Goal: Communication & Community: Participate in discussion

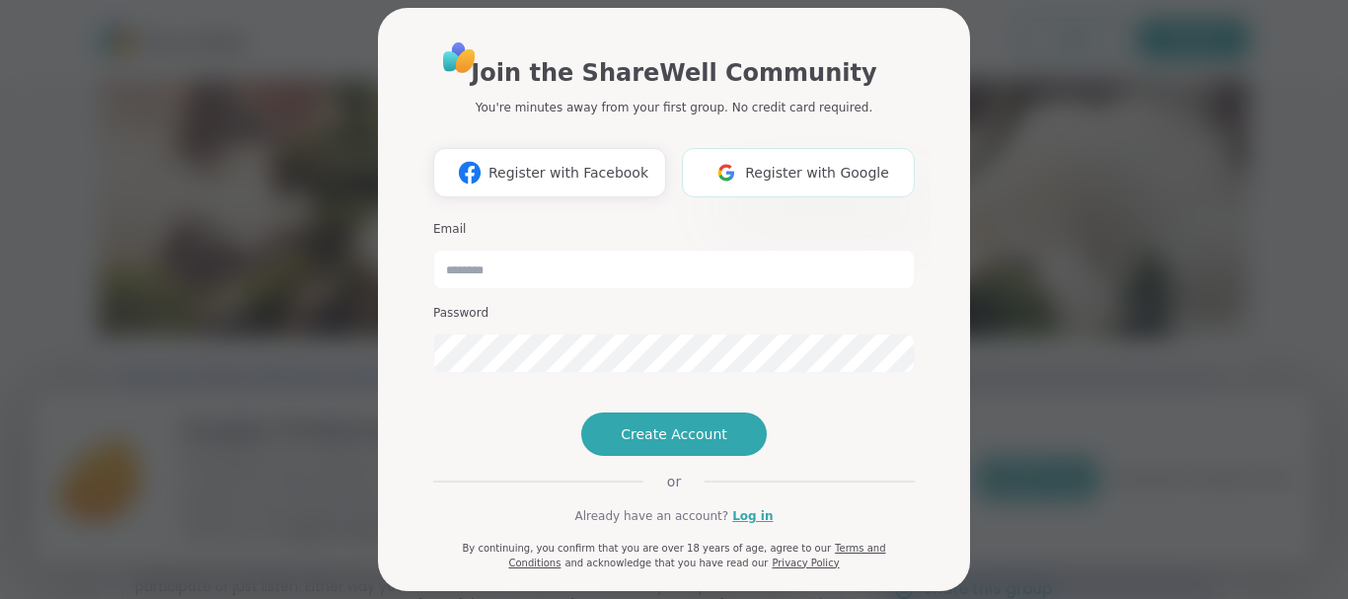
click at [668, 243] on div "Email" at bounding box center [674, 255] width 482 height 68
click at [760, 171] on span "Register with Google" at bounding box center [817, 173] width 144 height 21
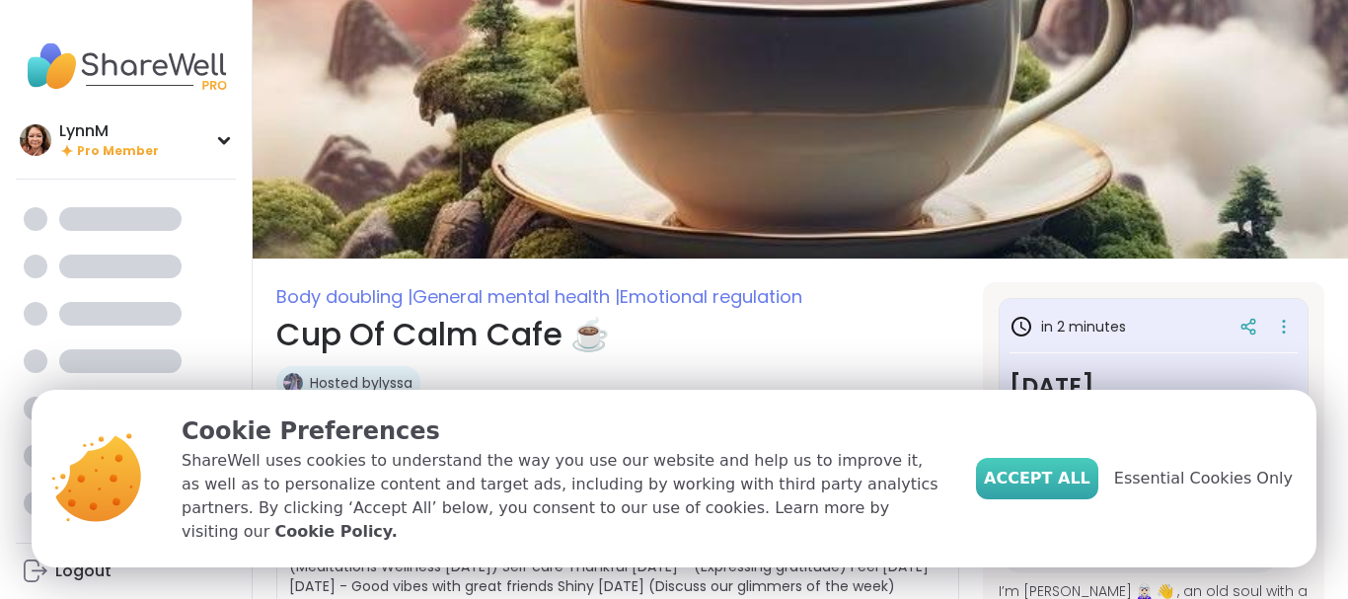
click at [1070, 491] on span "Accept All" at bounding box center [1037, 479] width 107 height 24
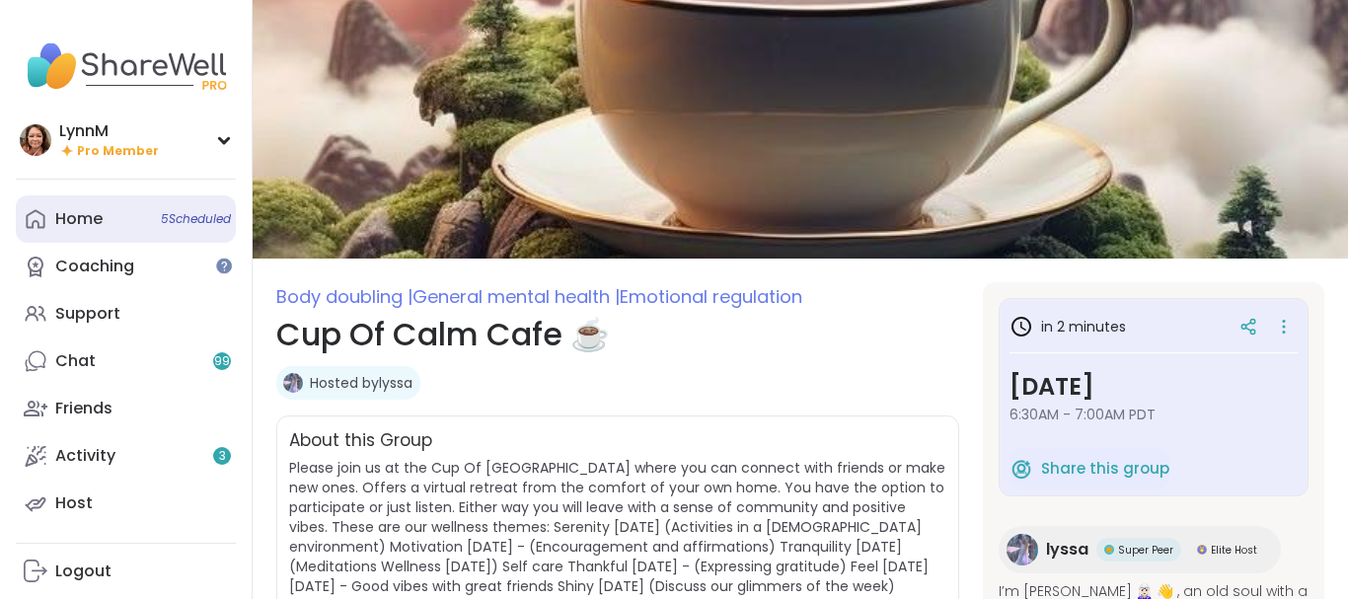
click at [89, 213] on div "Home 5 Scheduled" at bounding box center [78, 219] width 47 height 22
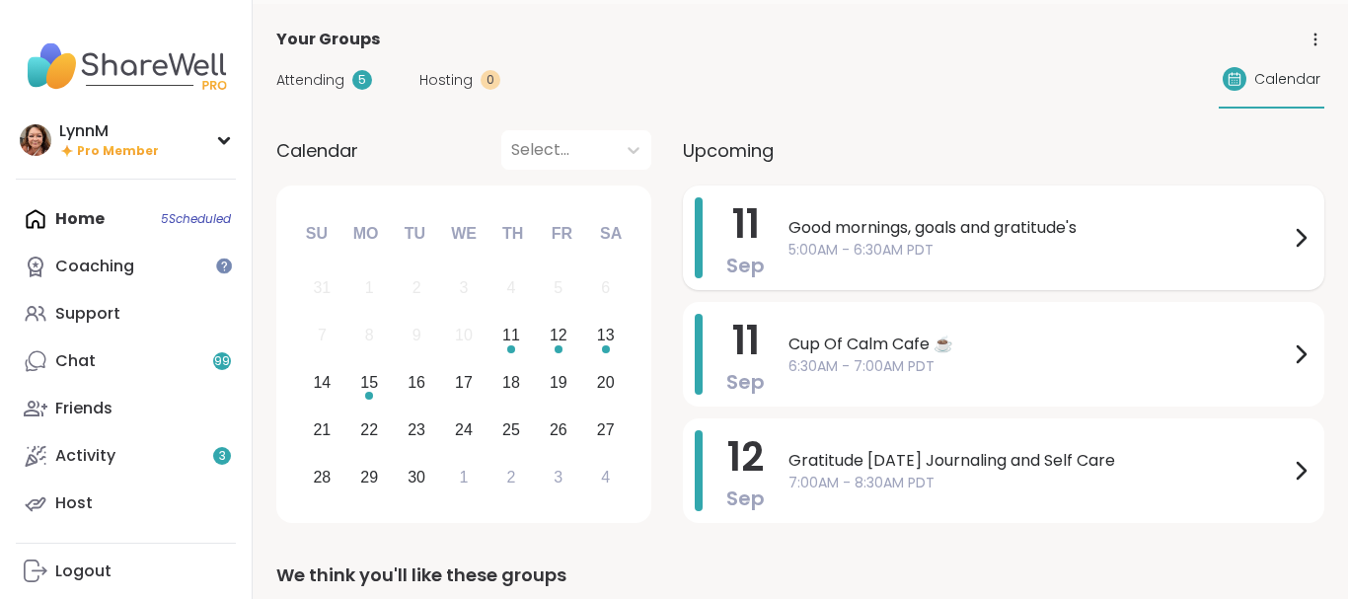
click at [1306, 237] on div at bounding box center [1301, 237] width 24 height 81
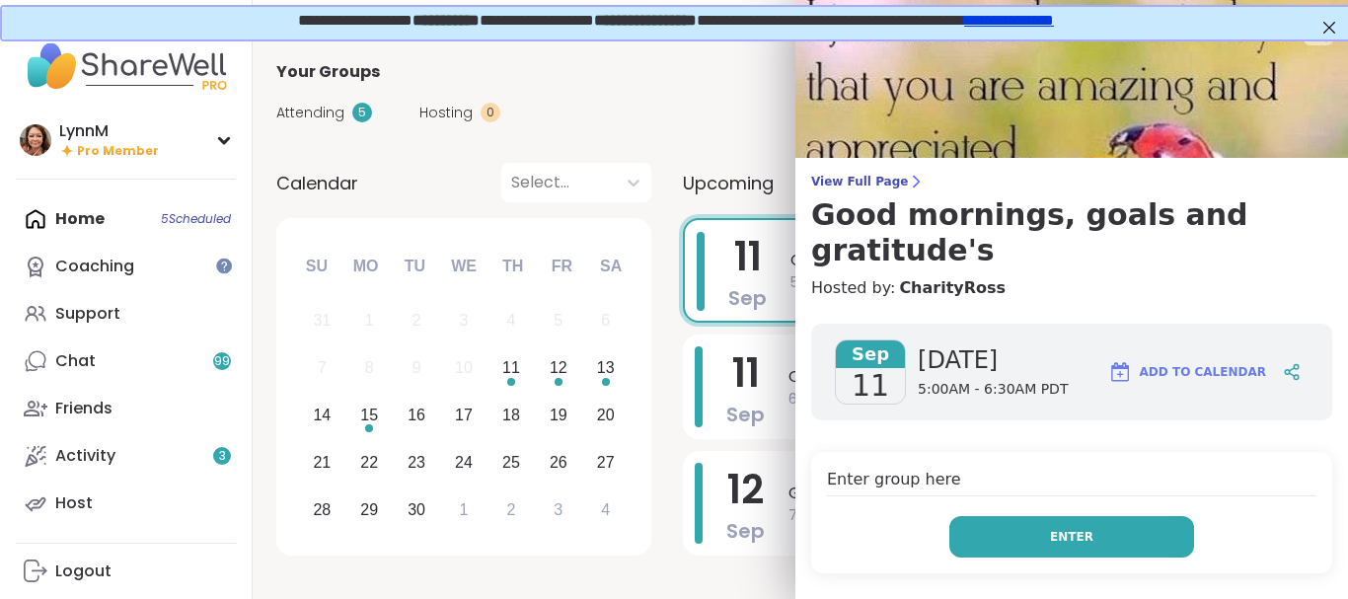
click at [1057, 528] on span "Enter" at bounding box center [1071, 537] width 43 height 18
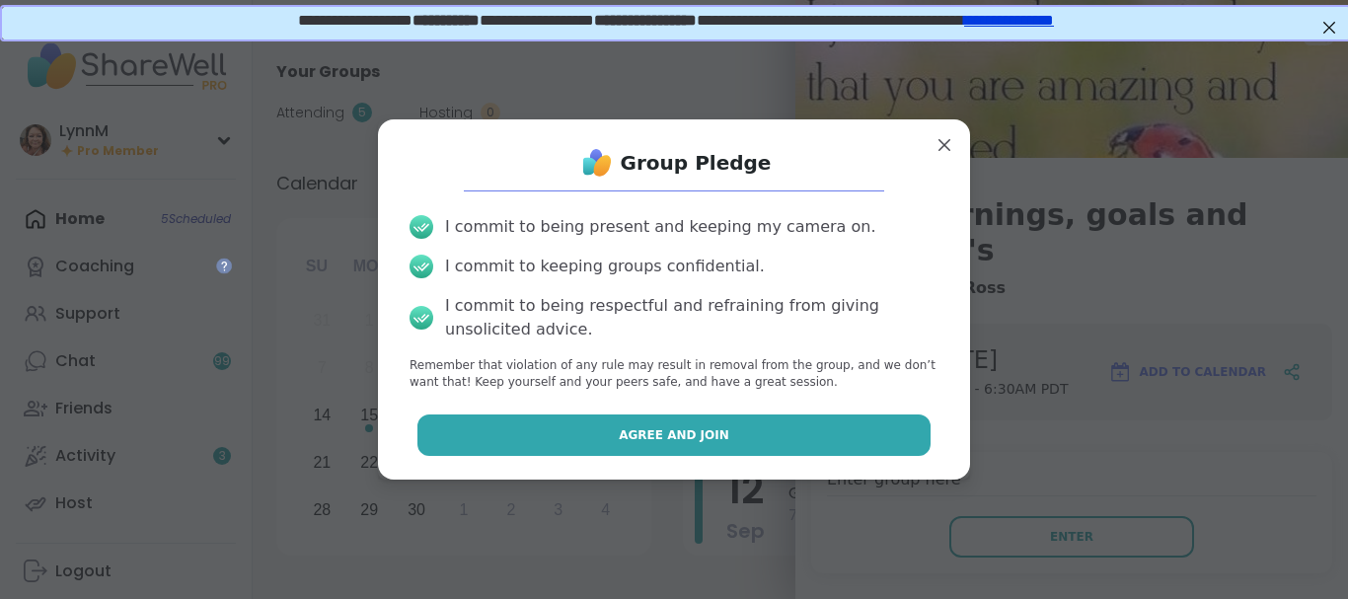
click at [698, 429] on span "Agree and Join" at bounding box center [674, 435] width 111 height 18
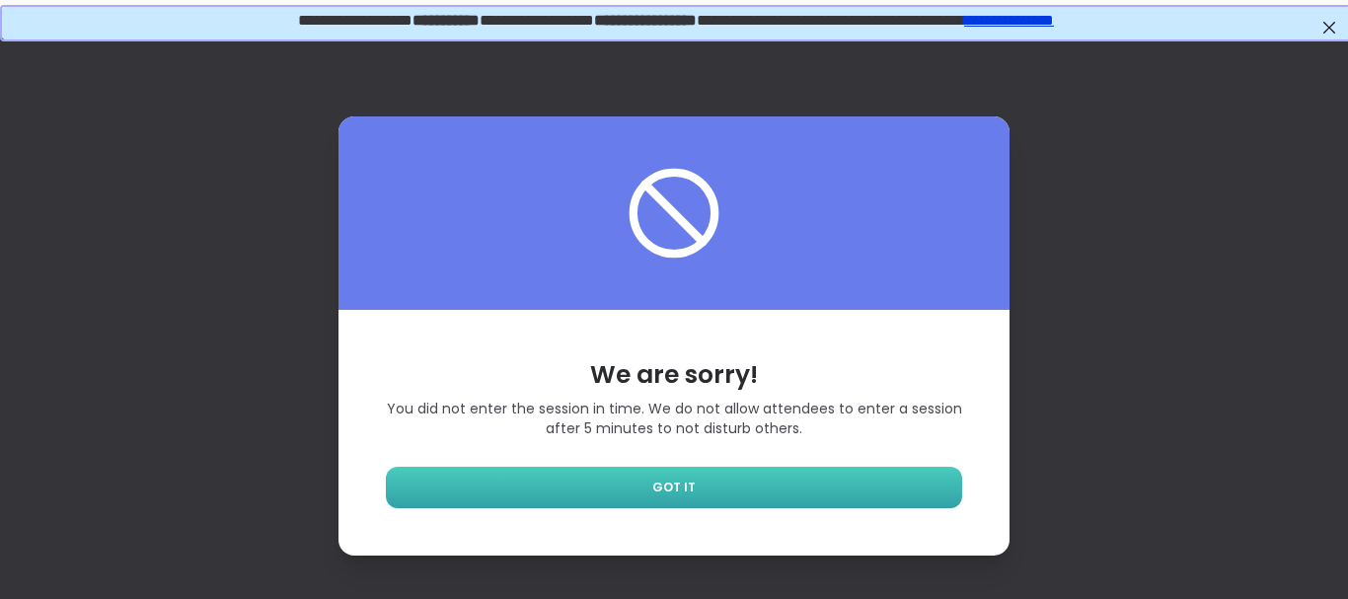
click at [647, 477] on link "GOT IT" at bounding box center [674, 487] width 576 height 41
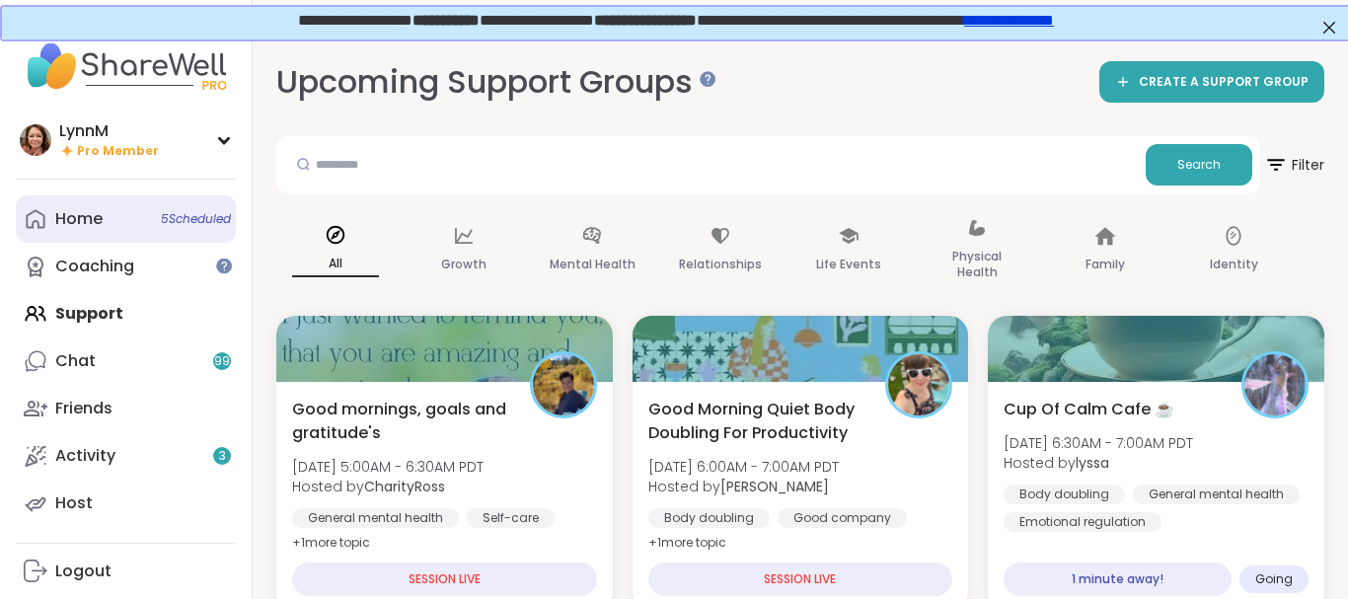
click at [113, 226] on link "Home 5 Scheduled" at bounding box center [126, 218] width 220 height 47
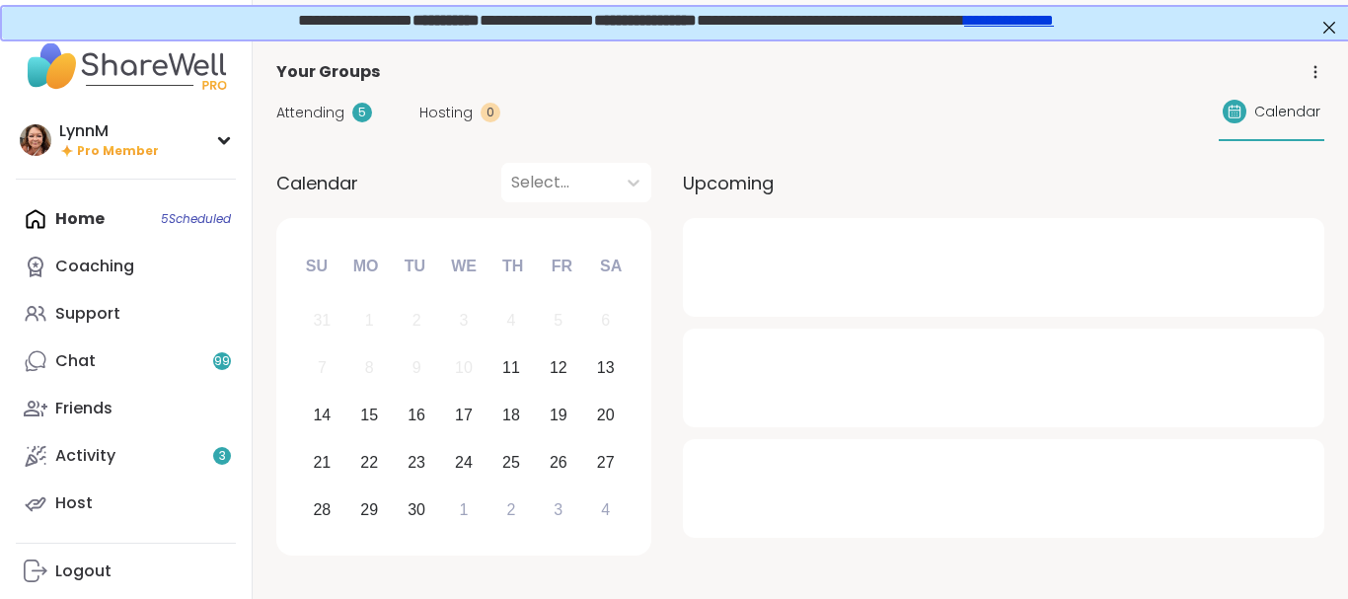
click at [174, 216] on div "Home 5 Scheduled Coaching Support Chat 99 Friends Activity 3 Host" at bounding box center [126, 361] width 220 height 332
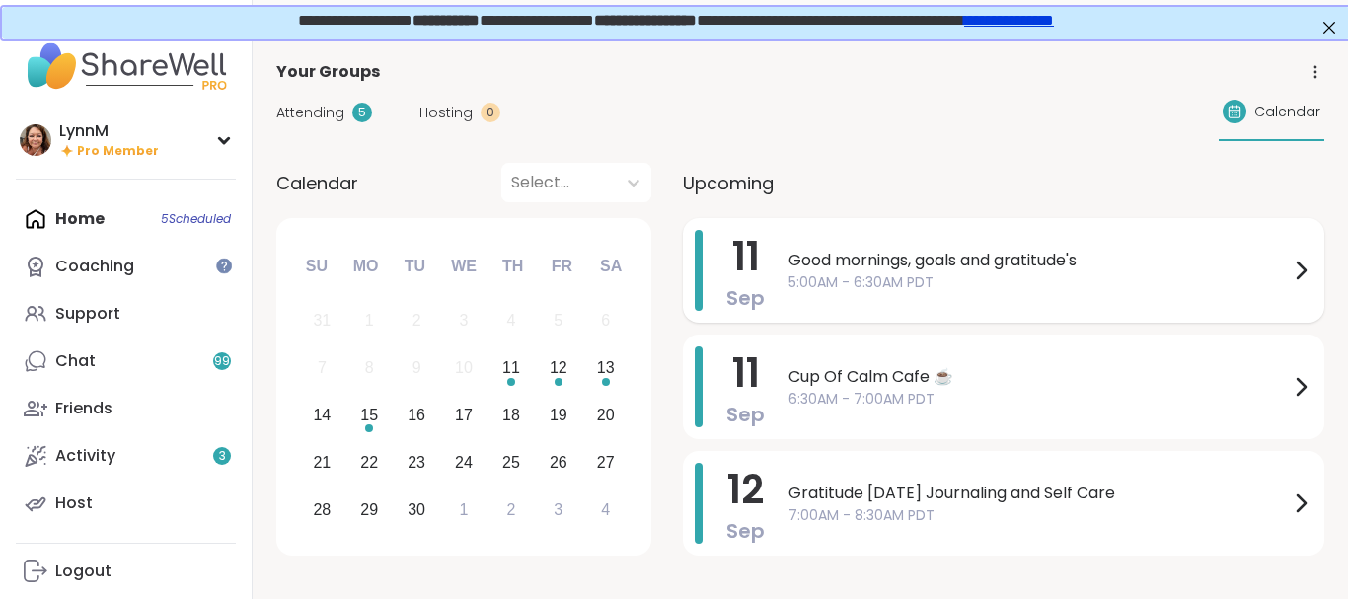
click at [869, 255] on span "Good mornings, goals and gratitude's" at bounding box center [1039, 261] width 500 height 24
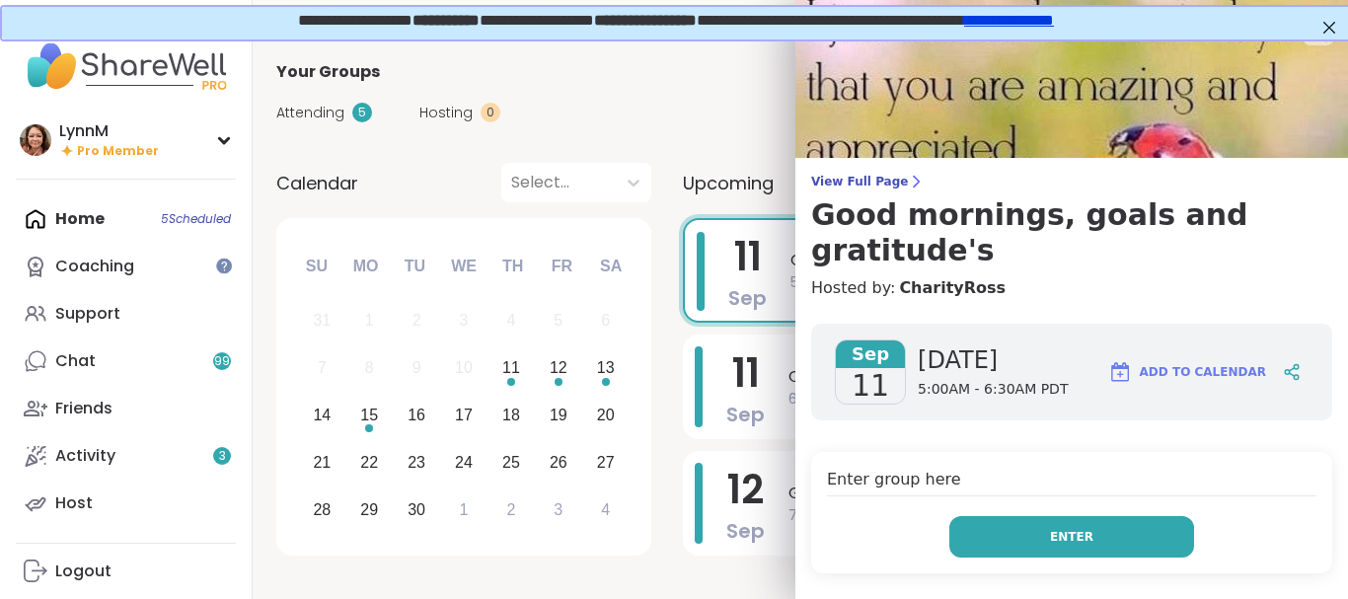
click at [1029, 516] on button "Enter" at bounding box center [1071, 536] width 245 height 41
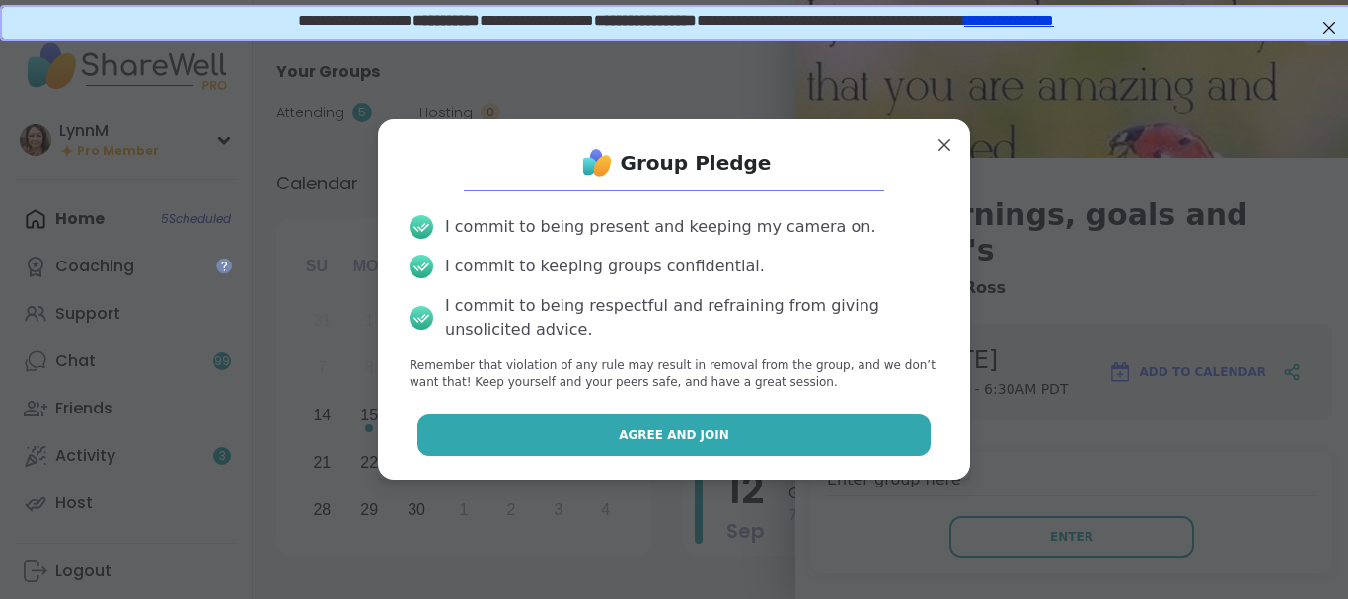
click at [726, 427] on button "Agree and Join" at bounding box center [674, 435] width 514 height 41
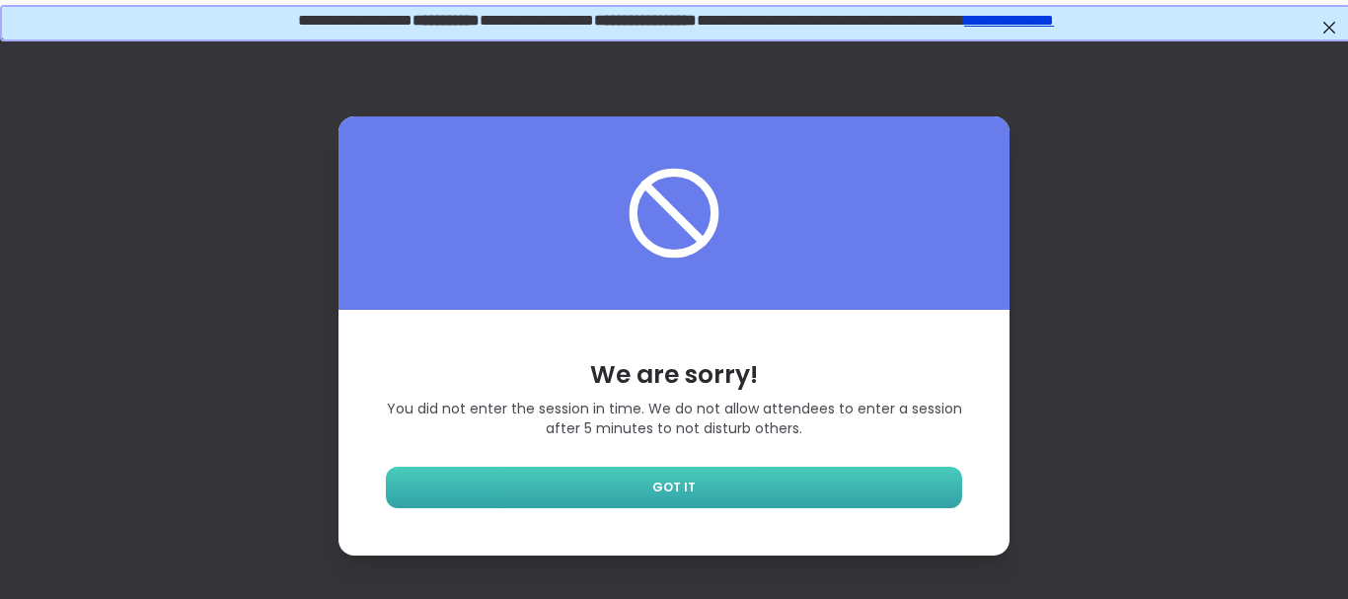
click at [649, 486] on link "GOT IT" at bounding box center [674, 487] width 576 height 41
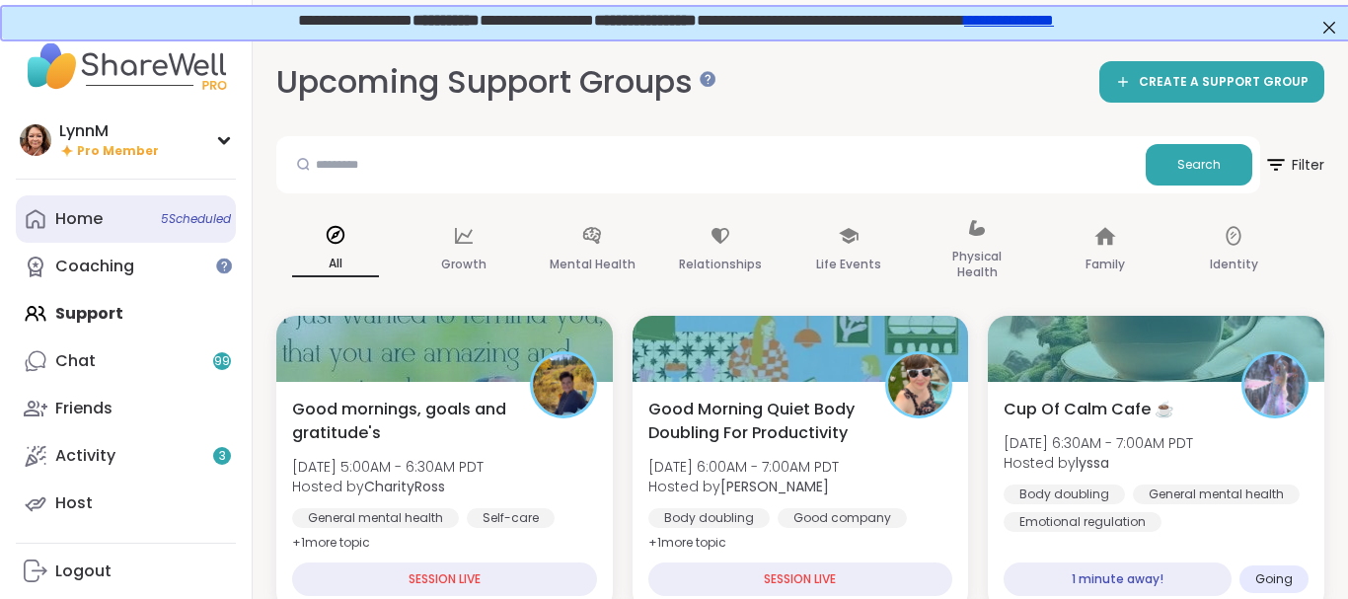
click at [104, 217] on link "Home 5 Scheduled" at bounding box center [126, 218] width 220 height 47
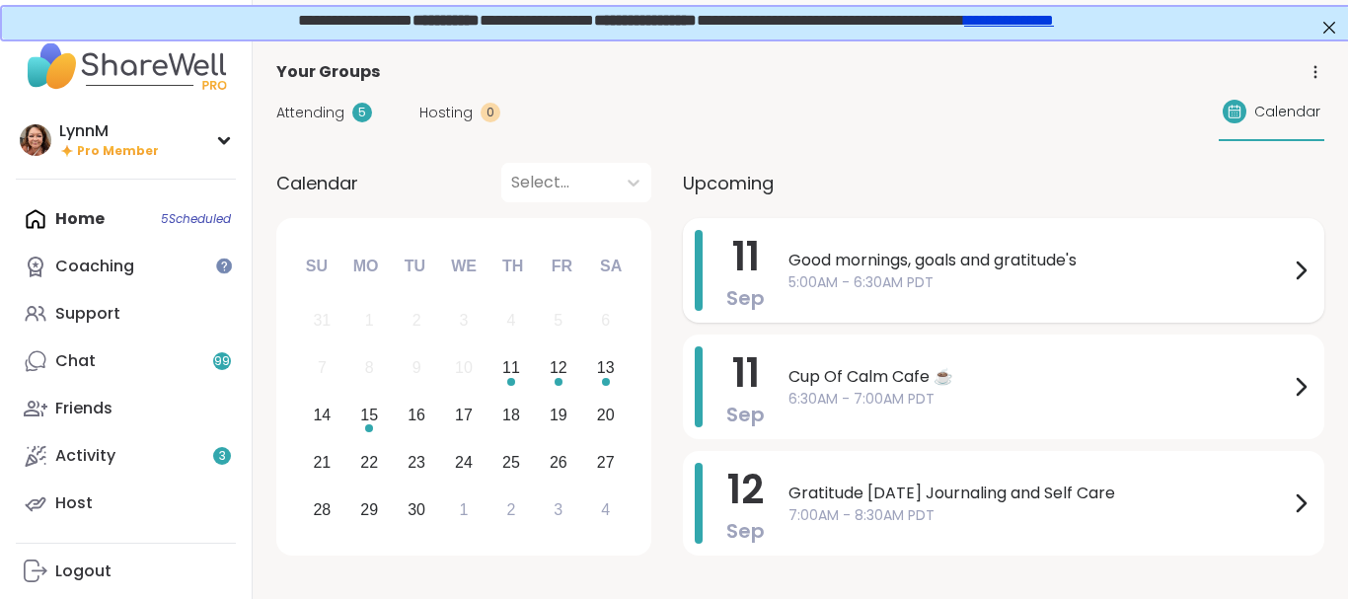
click at [1295, 271] on icon at bounding box center [1301, 271] width 24 height 24
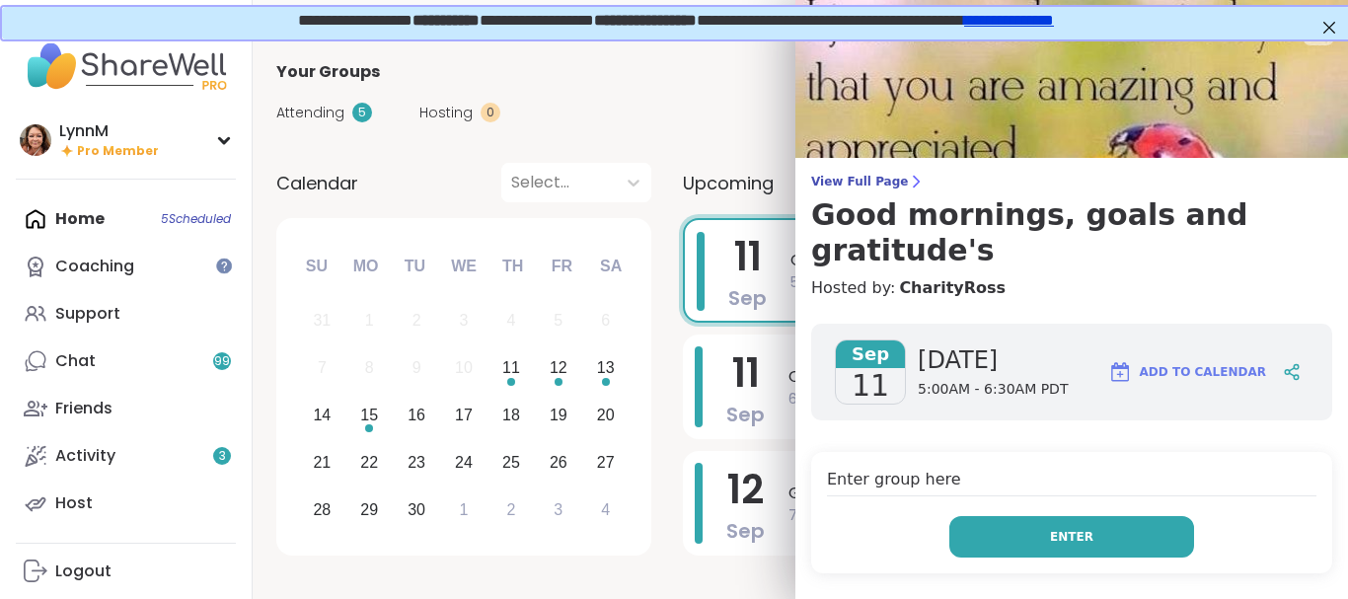
click at [1085, 528] on span "Enter" at bounding box center [1071, 537] width 43 height 18
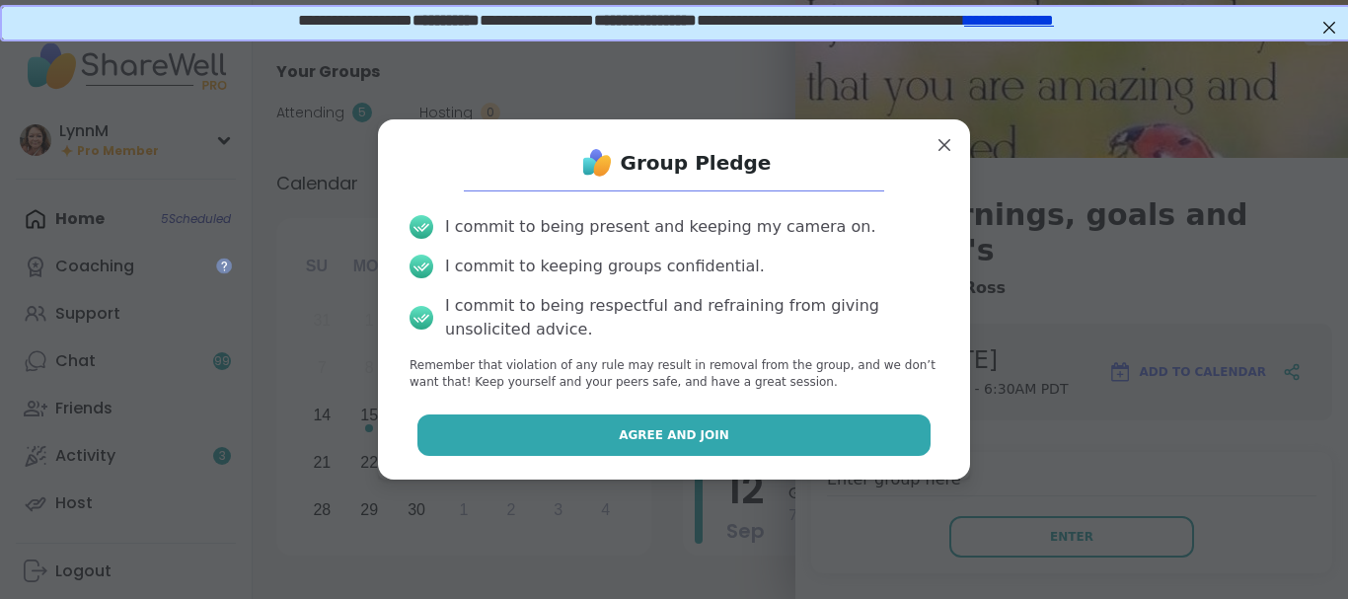
click at [673, 437] on span "Agree and Join" at bounding box center [674, 435] width 111 height 18
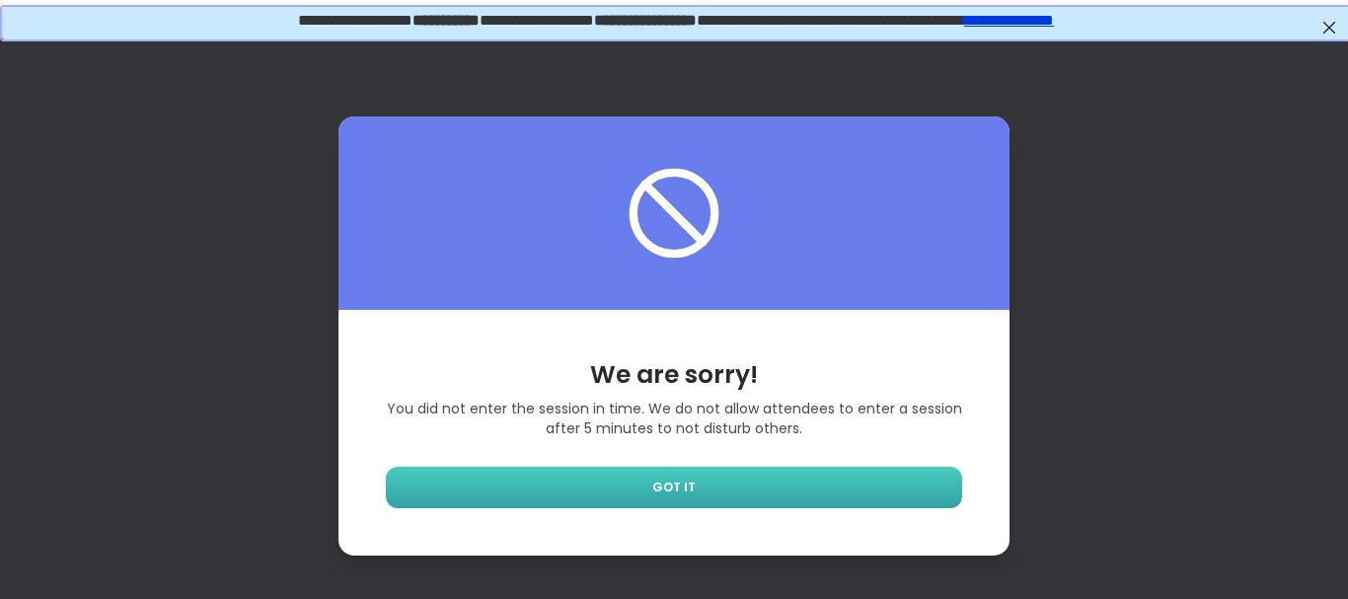
click at [716, 483] on link "GOT IT" at bounding box center [674, 487] width 576 height 41
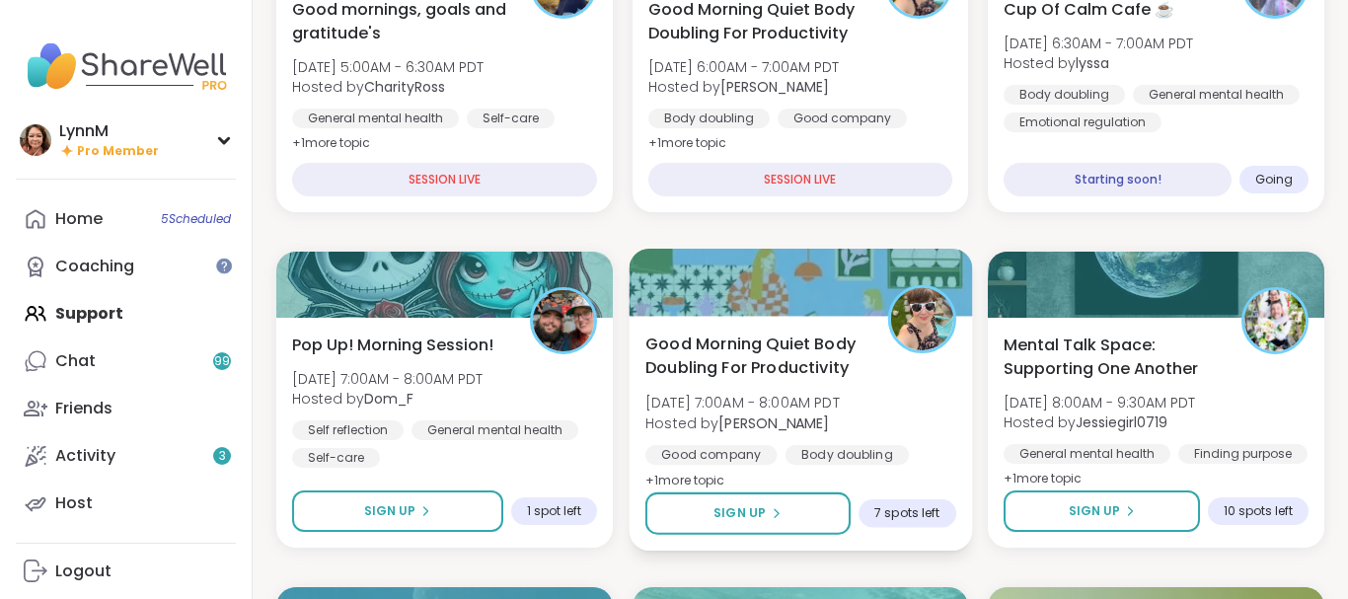
scroll to position [403, 0]
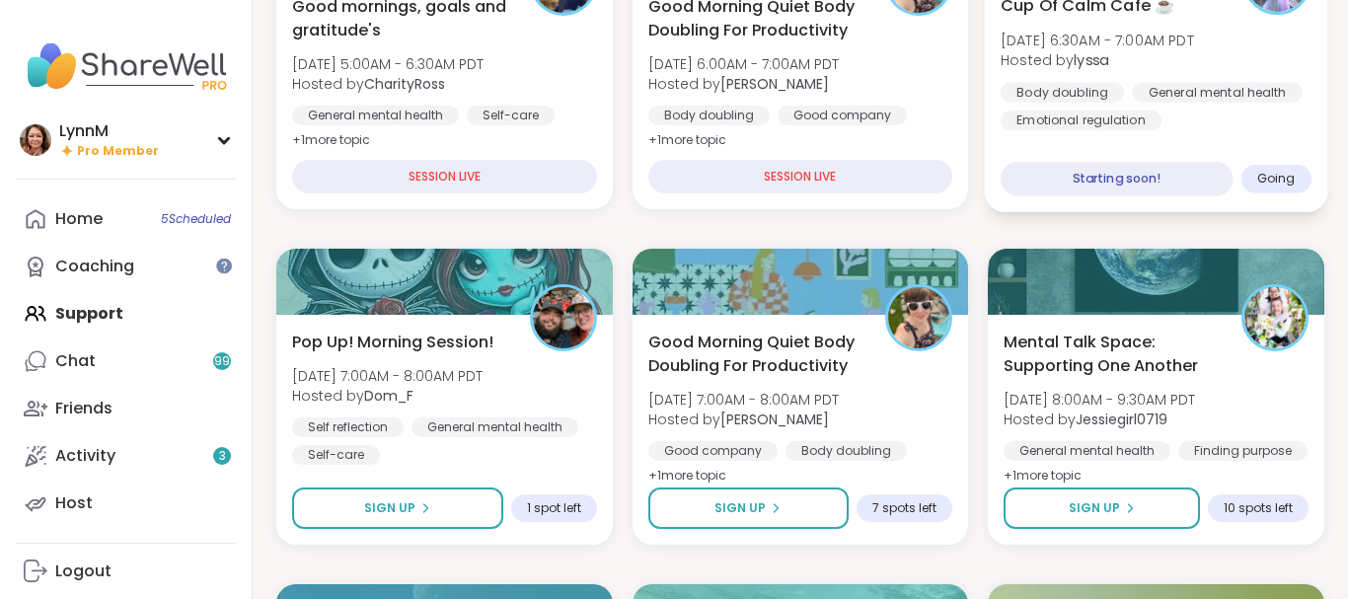
click at [1164, 179] on div "Starting soon!" at bounding box center [1117, 179] width 232 height 35
click at [1076, 17] on span "Cup Of Calm Cafe ☕️" at bounding box center [1088, 5] width 174 height 24
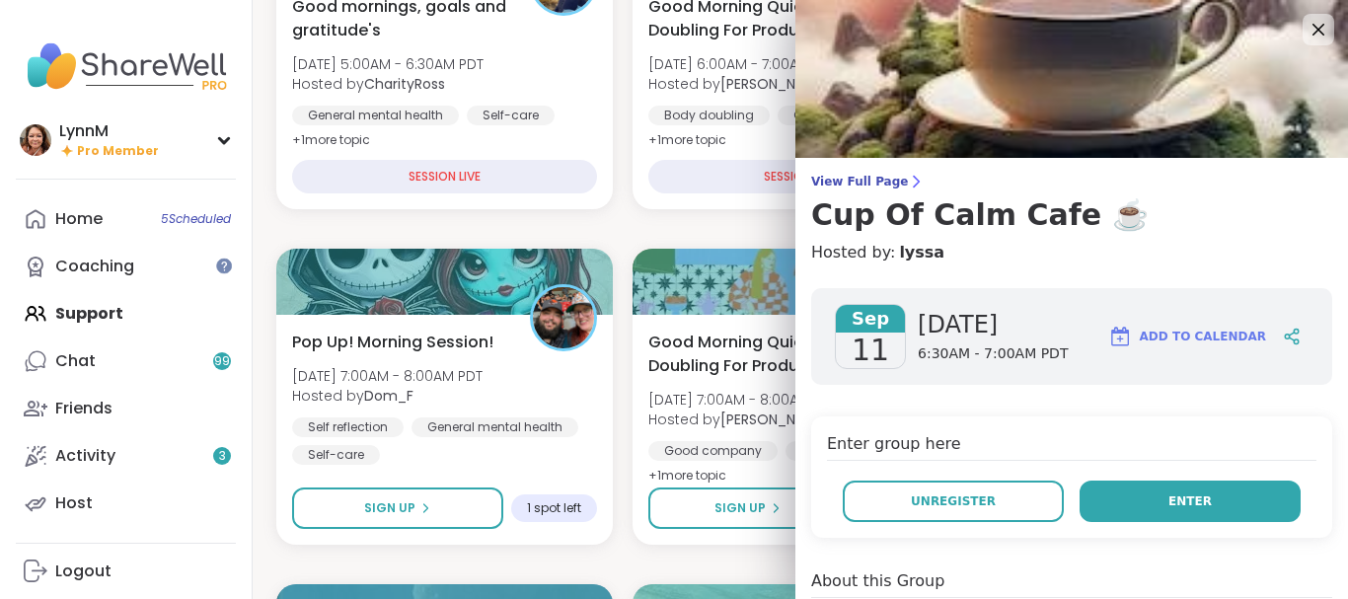
click at [1193, 503] on span "Enter" at bounding box center [1190, 501] width 43 height 18
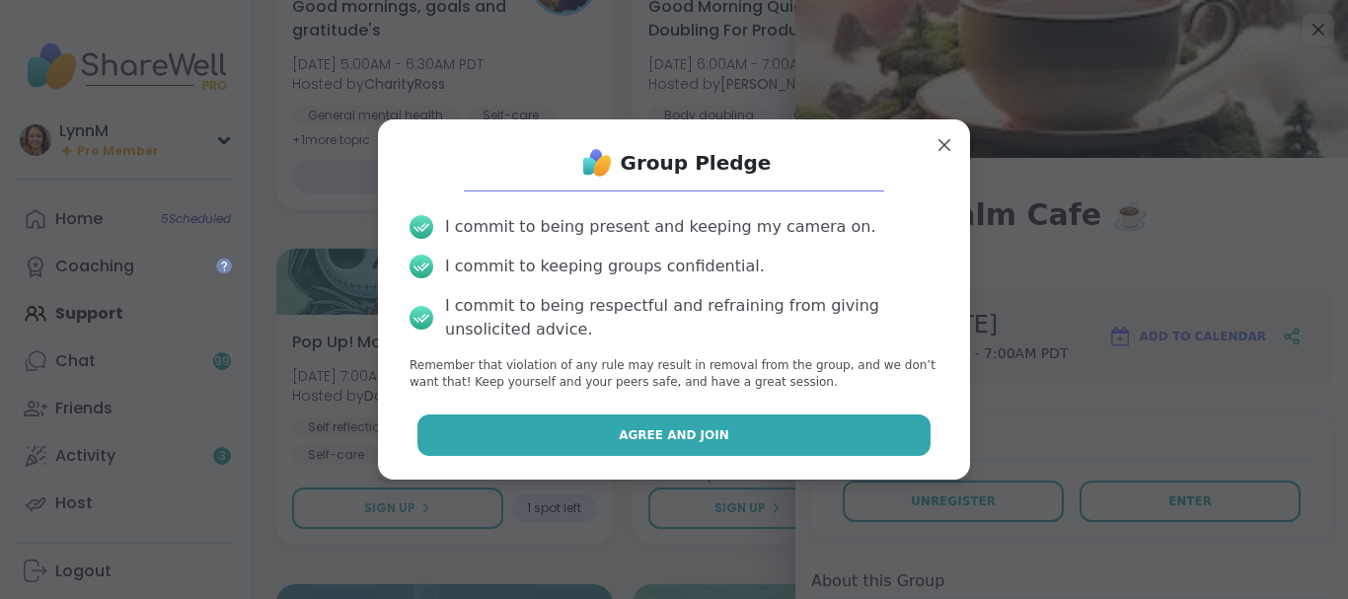
click at [744, 433] on button "Agree and Join" at bounding box center [674, 435] width 514 height 41
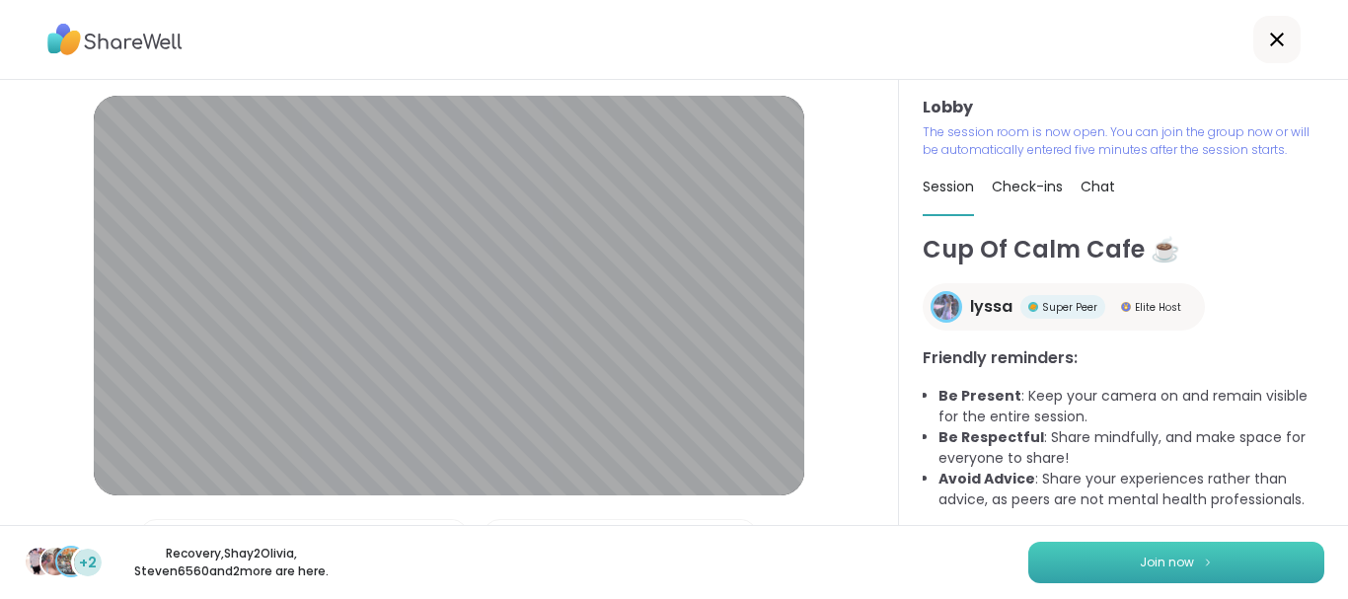
click at [1130, 571] on button "Join now" at bounding box center [1176, 562] width 296 height 41
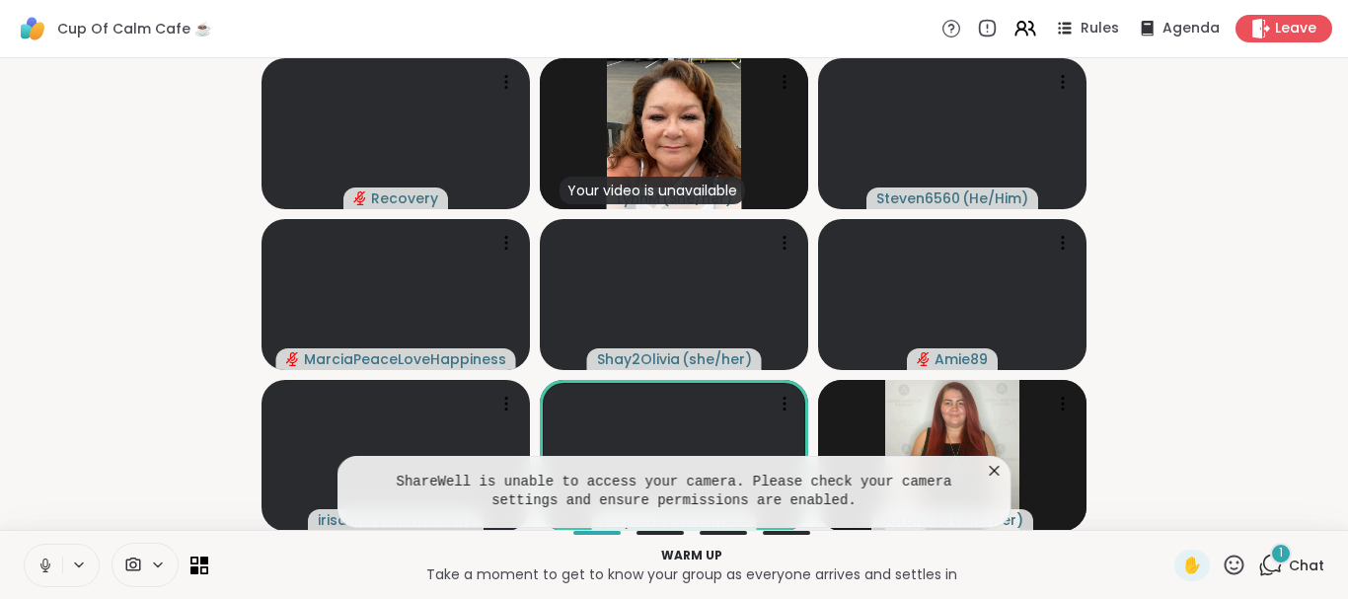
click at [45, 563] on icon at bounding box center [46, 566] width 18 height 18
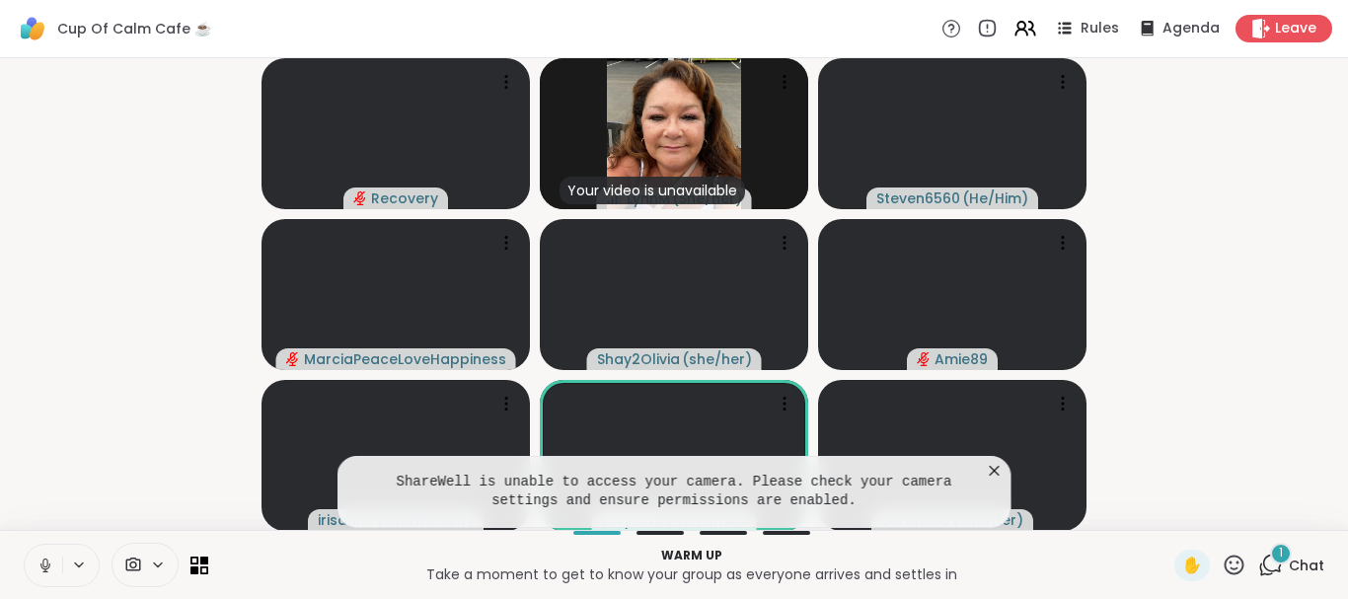
click at [43, 569] on icon at bounding box center [46, 566] width 18 height 18
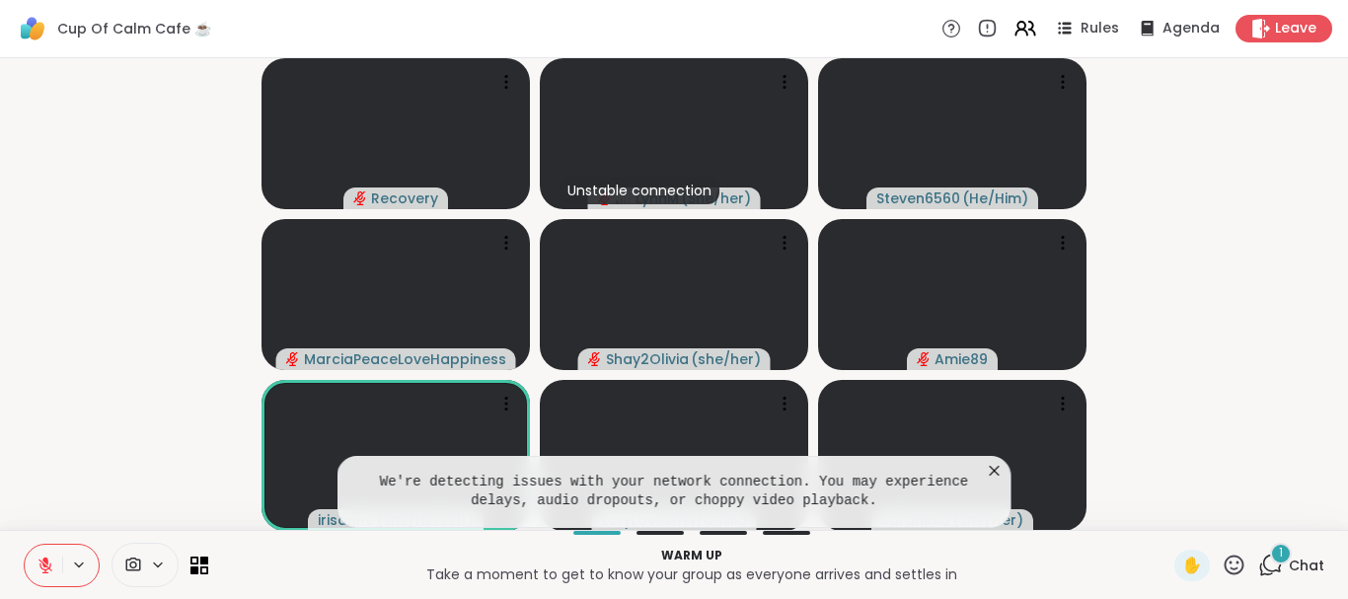
click at [136, 563] on icon at bounding box center [133, 565] width 18 height 19
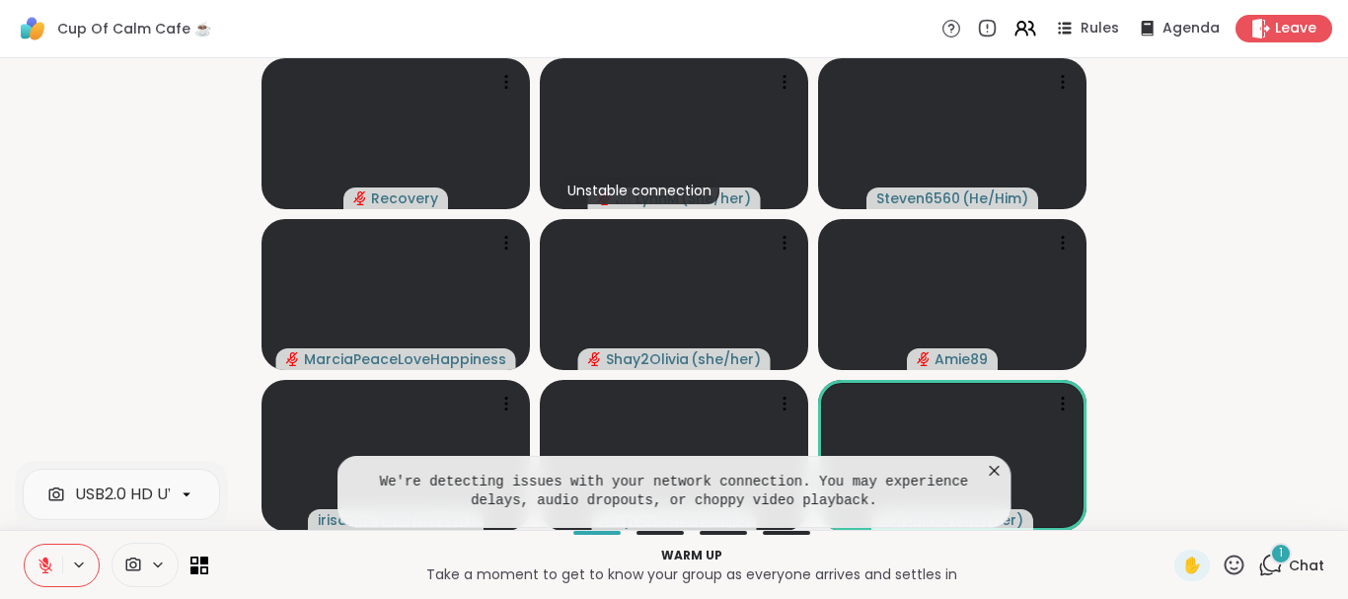
click at [156, 564] on icon at bounding box center [158, 565] width 16 height 17
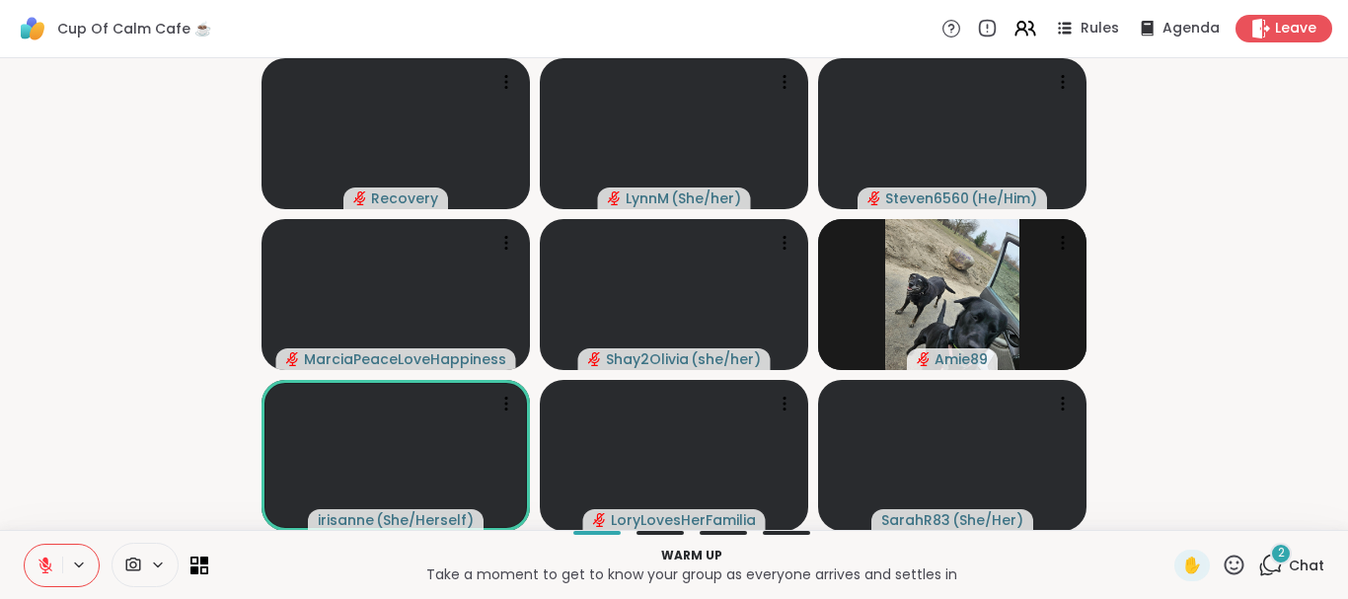
click at [43, 568] on icon at bounding box center [46, 566] width 18 height 18
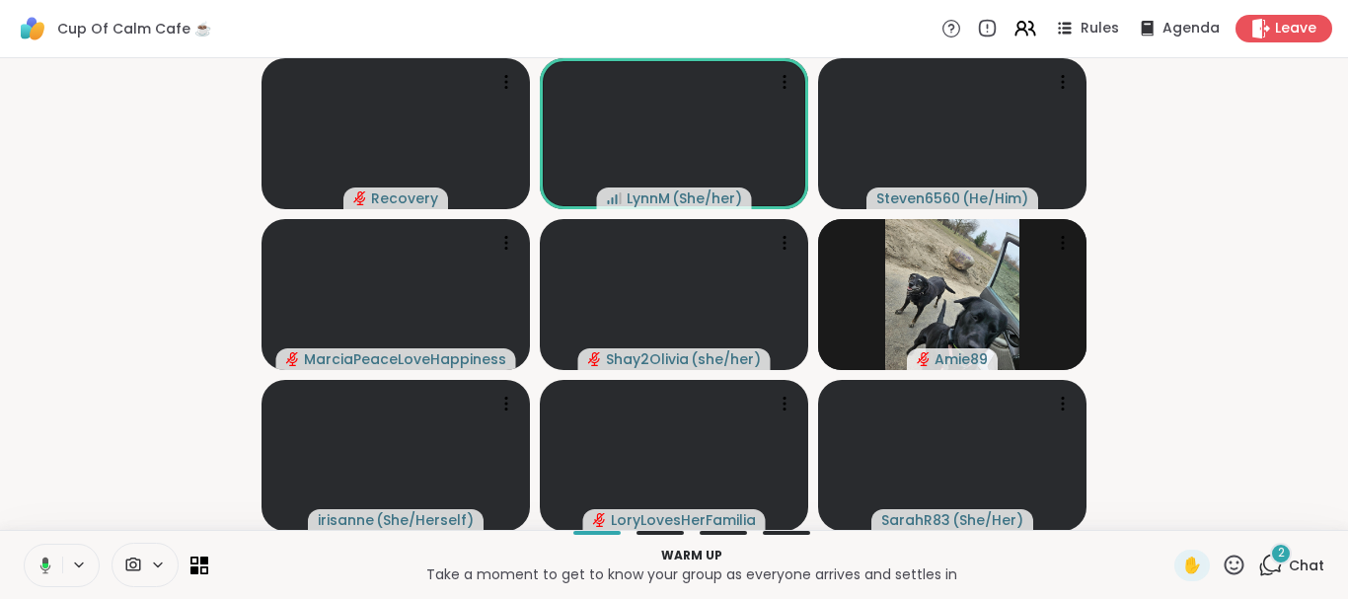
click at [42, 567] on icon at bounding box center [43, 566] width 18 height 18
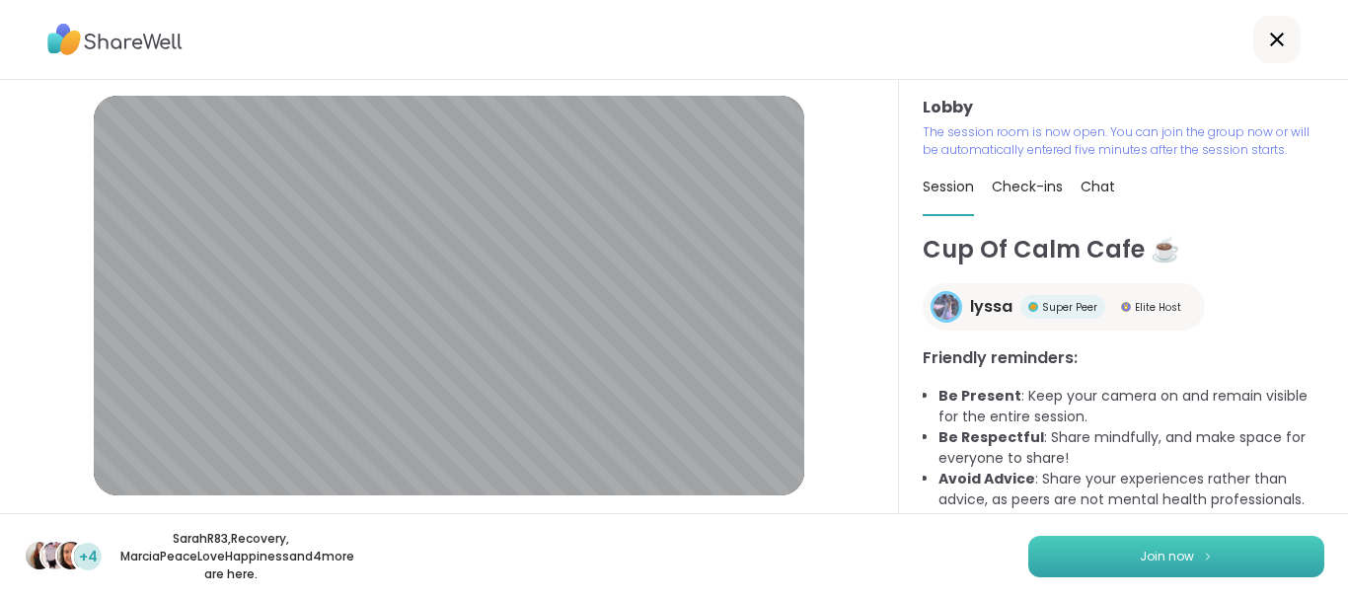
click at [1152, 552] on span "Join now" at bounding box center [1167, 557] width 54 height 18
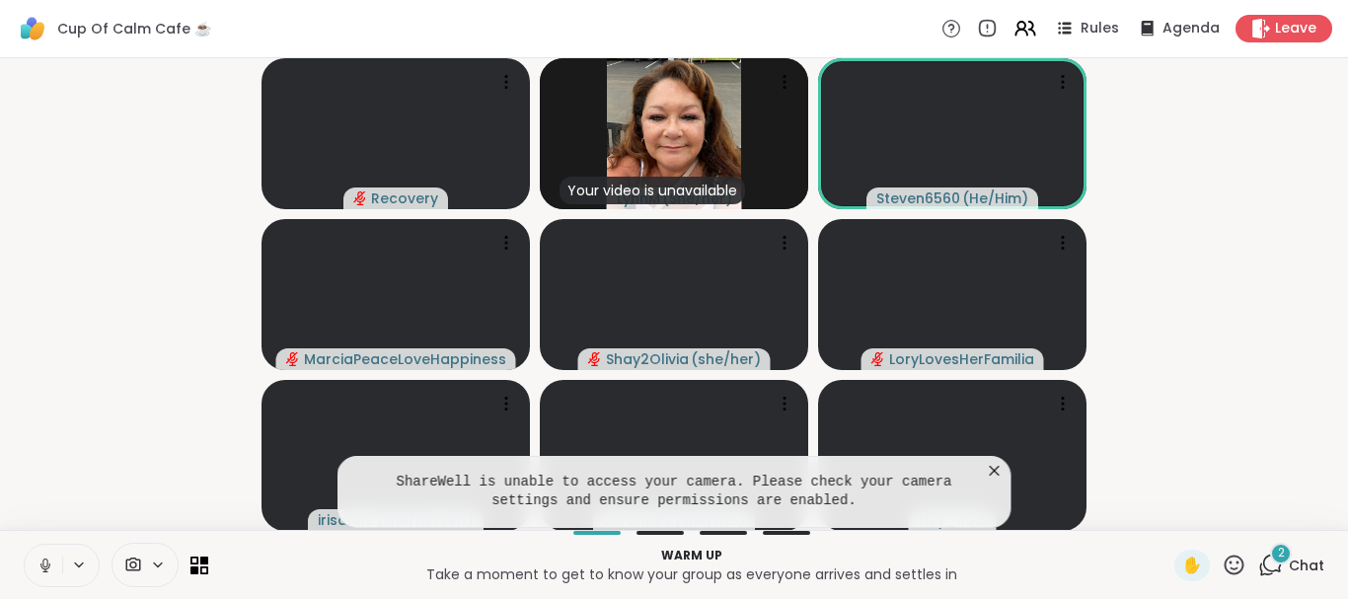
click at [156, 566] on icon at bounding box center [158, 565] width 16 height 17
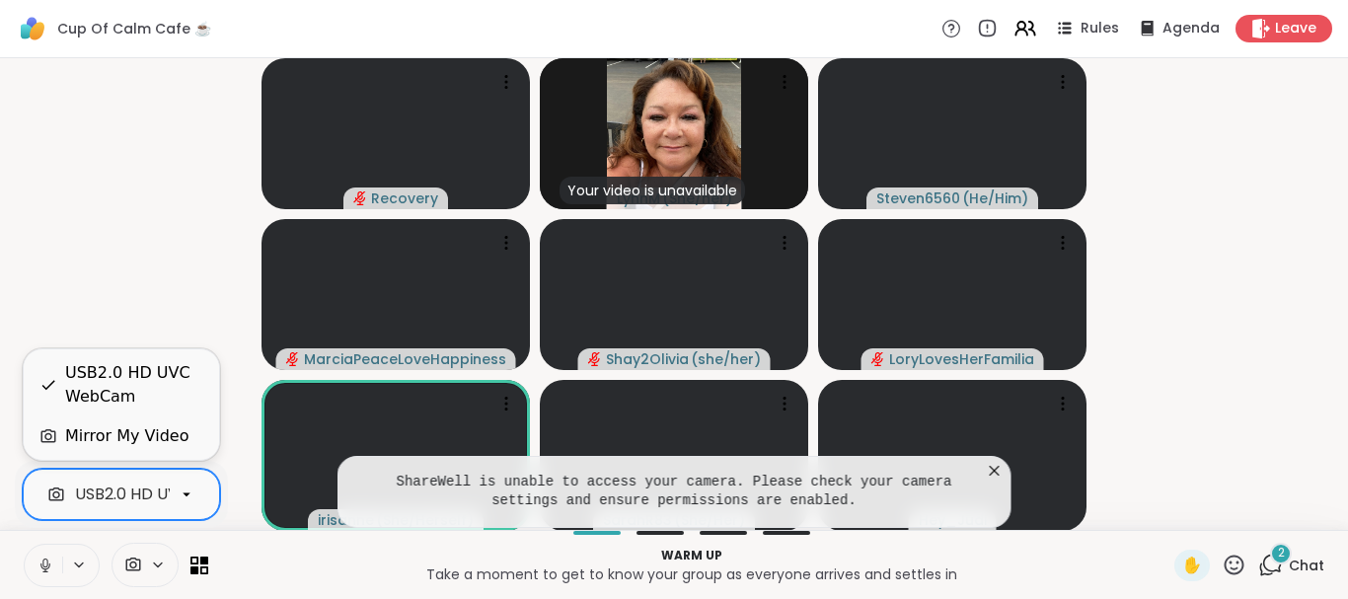
click at [185, 494] on icon at bounding box center [187, 495] width 8 height 4
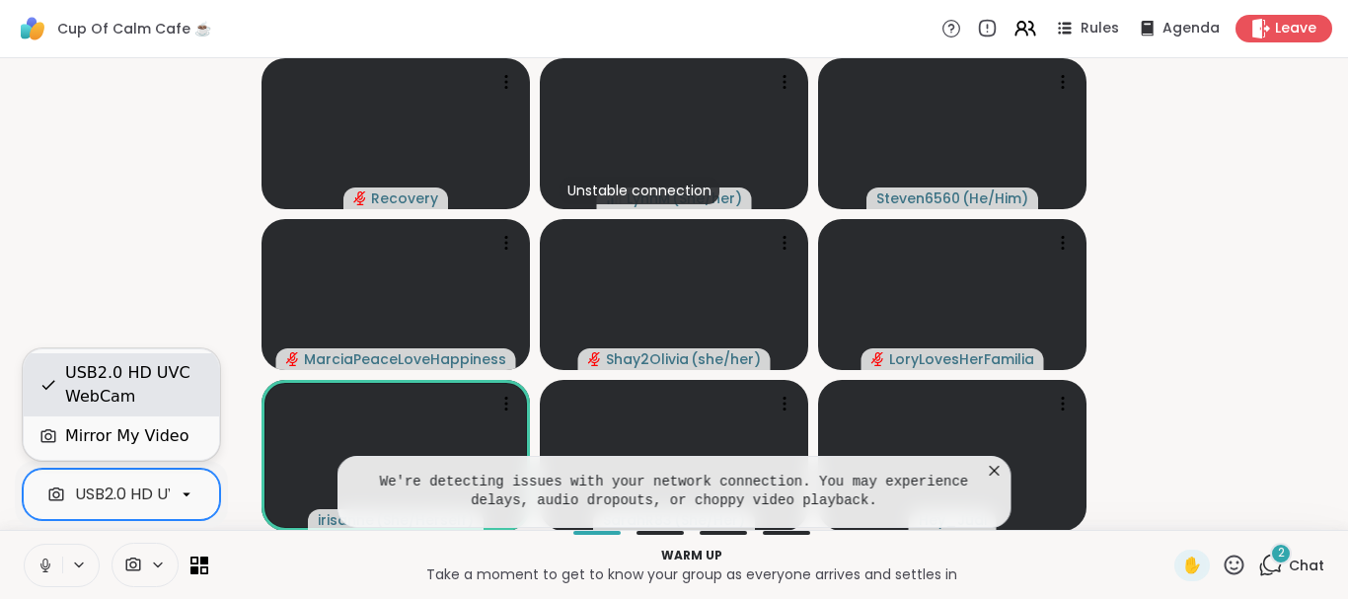
click at [118, 394] on div "USB2.0 HD UVC WebCam" at bounding box center [134, 384] width 138 height 47
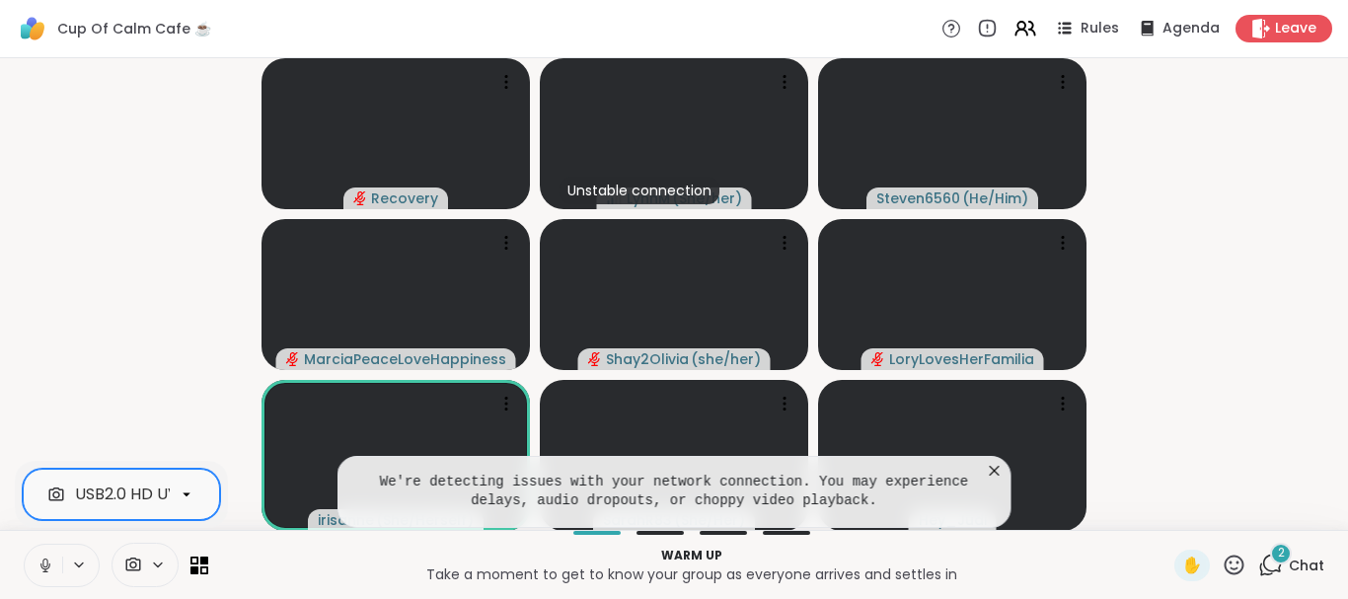
scroll to position [0, 69]
click at [186, 492] on icon at bounding box center [187, 495] width 18 height 18
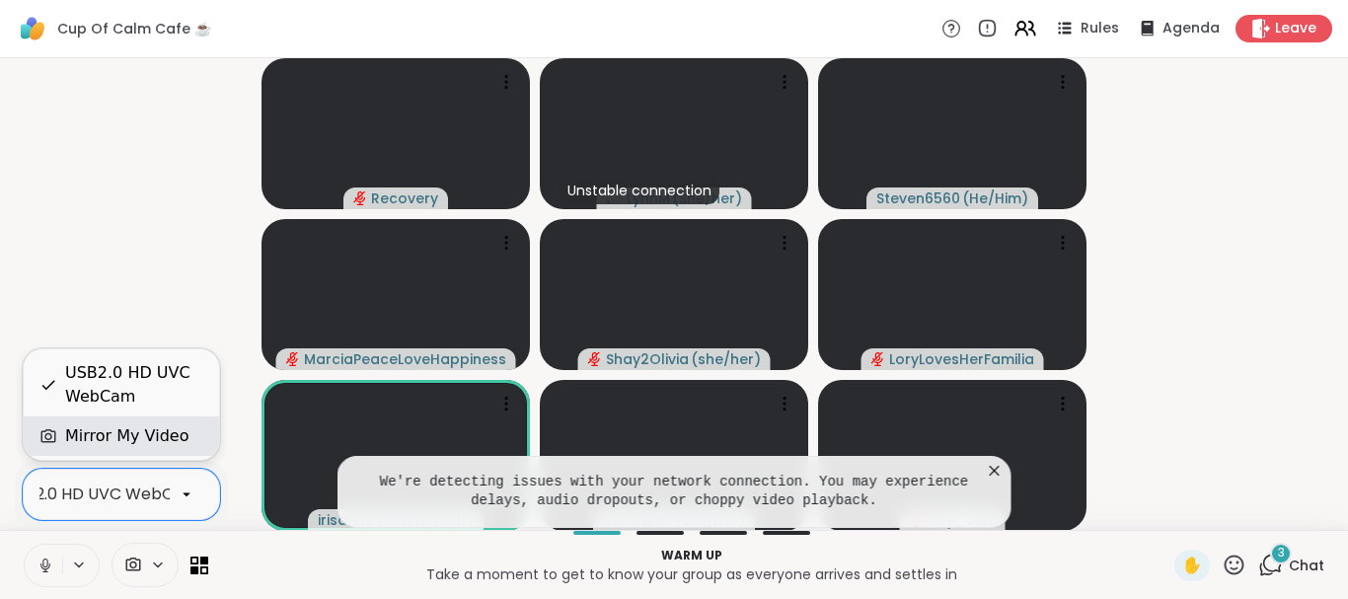
click at [131, 440] on div "Mirror My Video" at bounding box center [126, 436] width 123 height 24
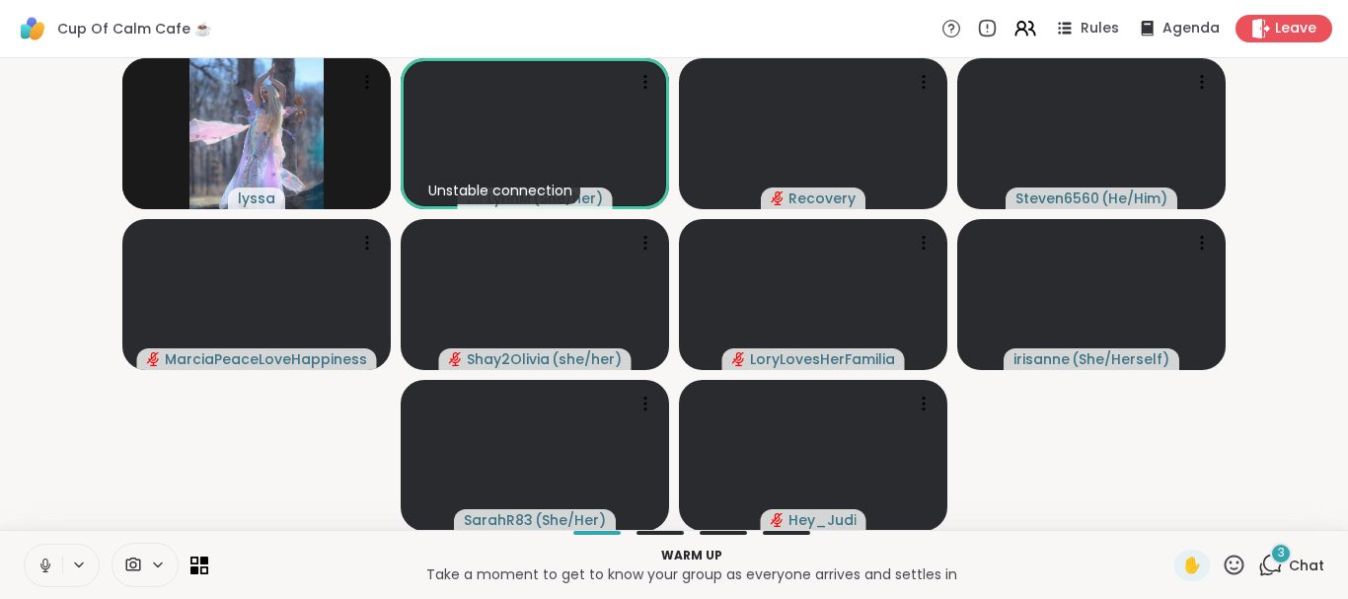
click at [1298, 561] on span "Chat" at bounding box center [1307, 566] width 36 height 20
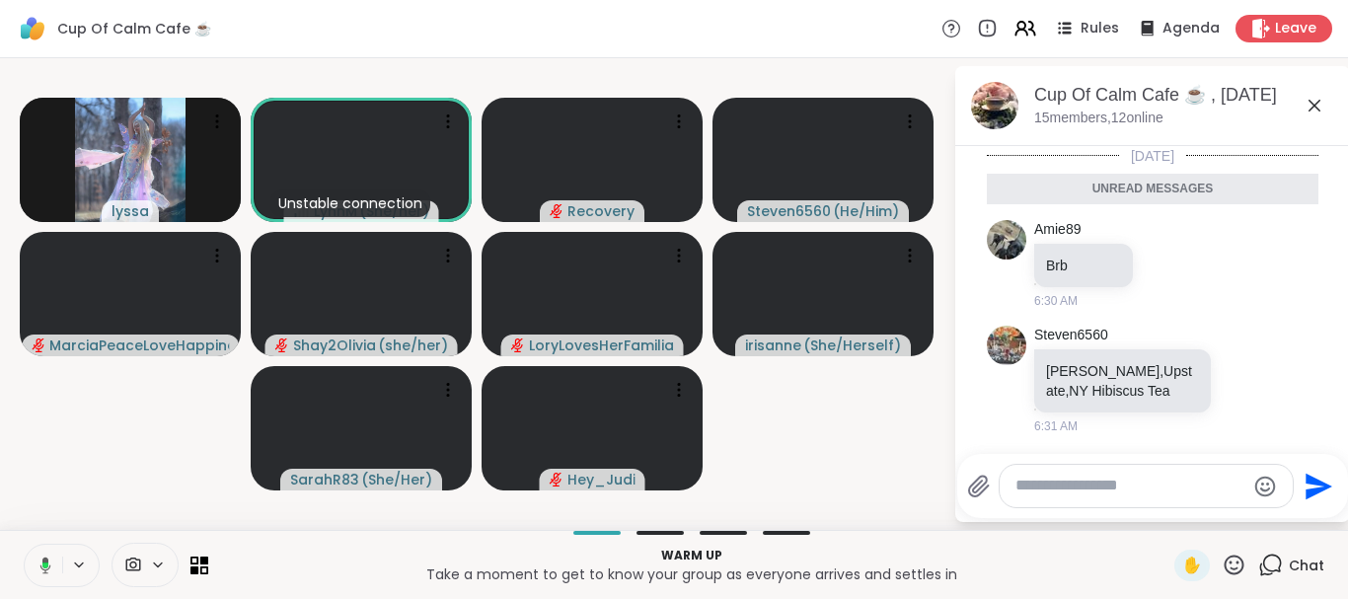
scroll to position [145, 0]
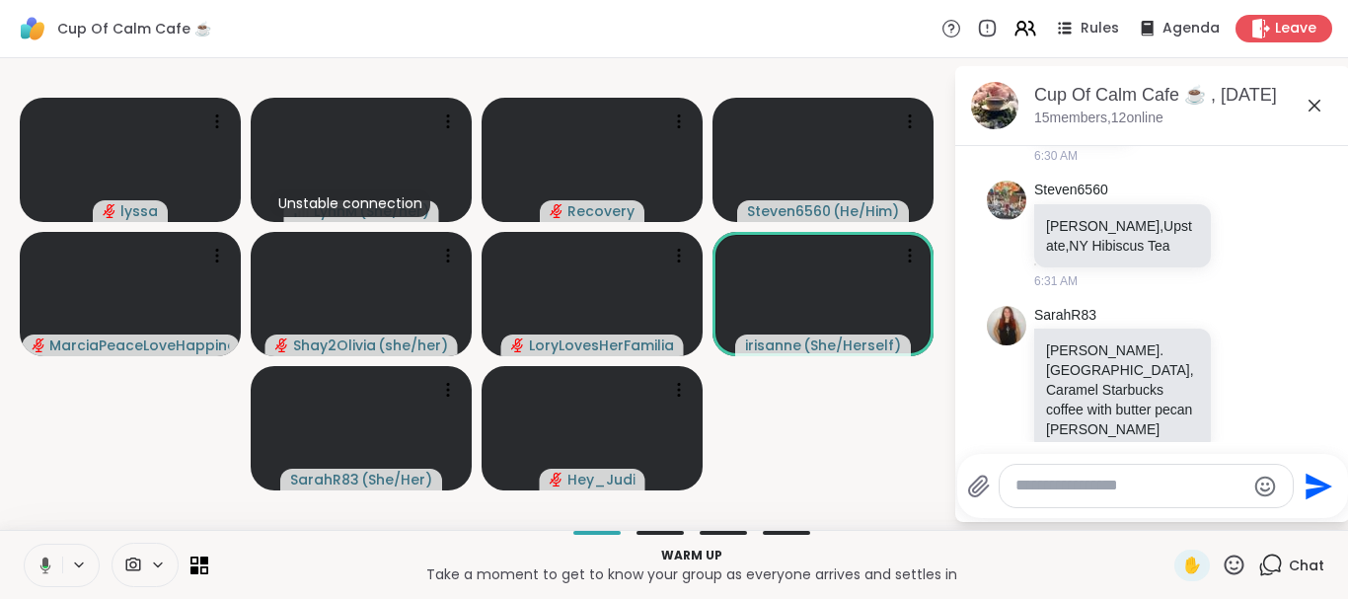
click at [1128, 485] on textarea "Type your message" at bounding box center [1131, 486] width 230 height 21
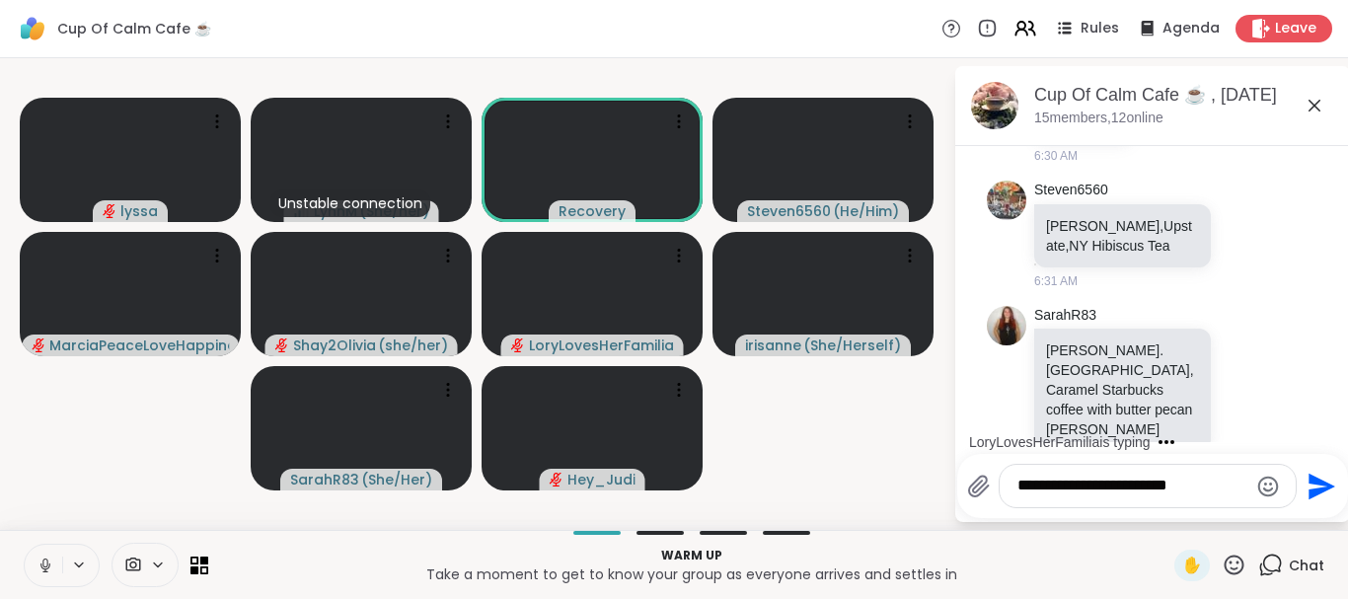
type textarea "**********"
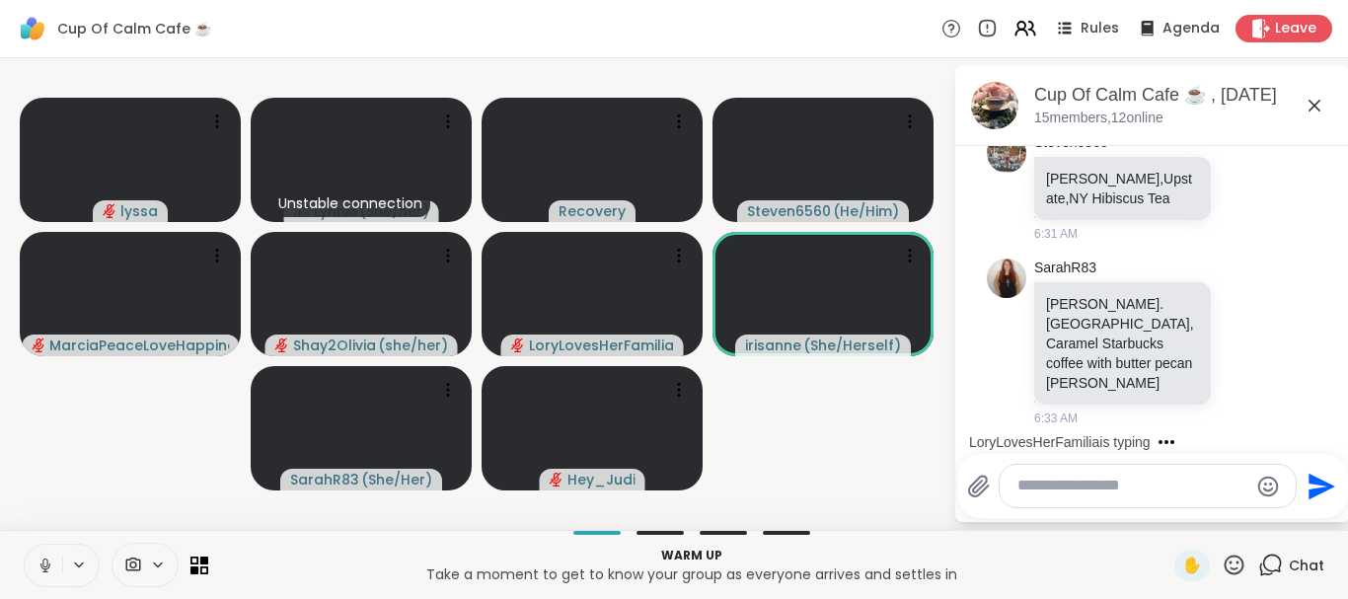
scroll to position [223, 0]
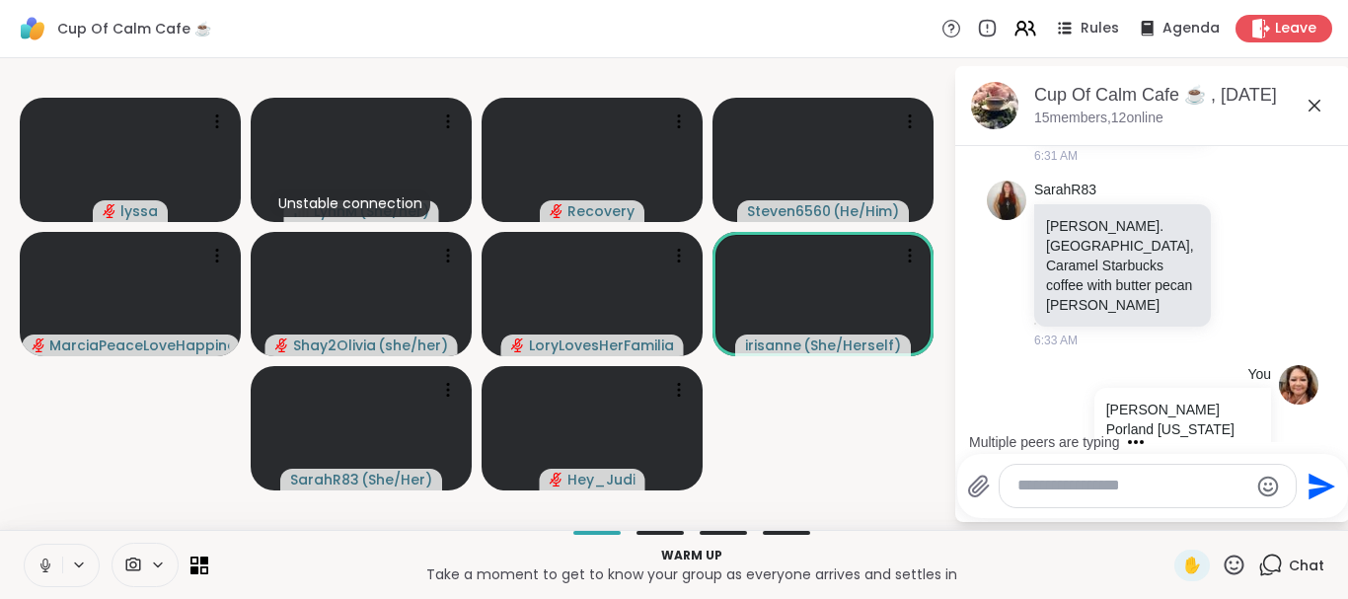
click at [1314, 109] on icon at bounding box center [1315, 106] width 24 height 24
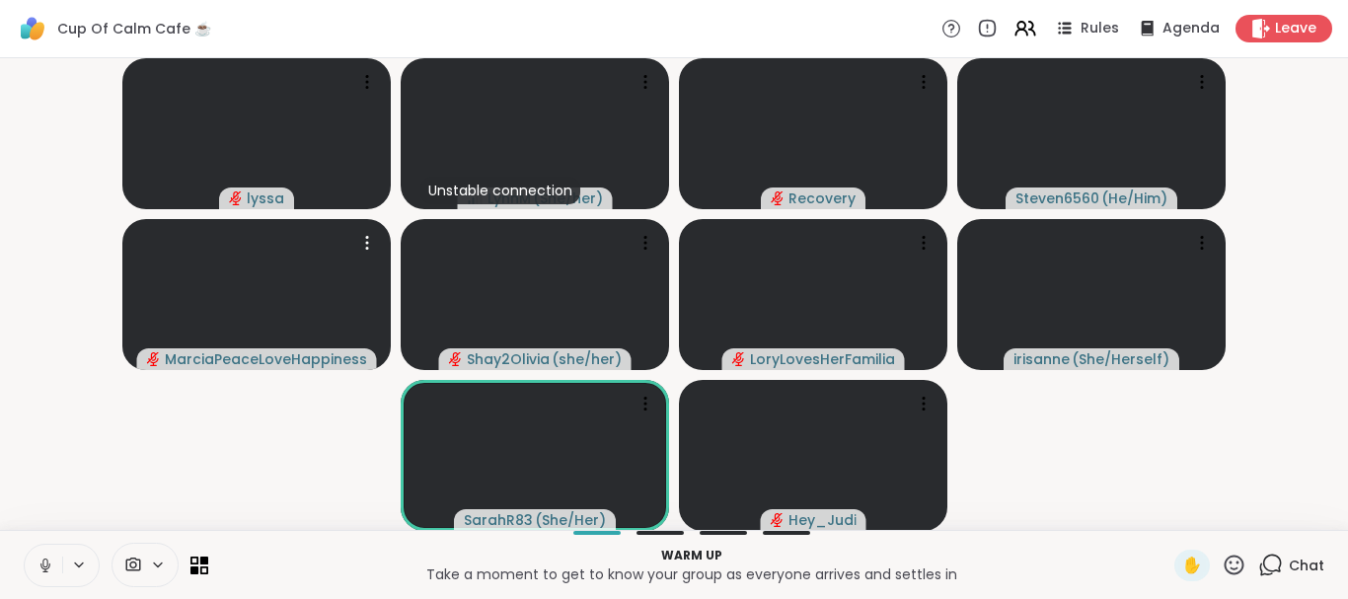
click at [48, 567] on icon at bounding box center [45, 566] width 10 height 6
click at [44, 567] on icon at bounding box center [46, 566] width 18 height 18
click at [43, 565] on icon at bounding box center [44, 563] width 5 height 9
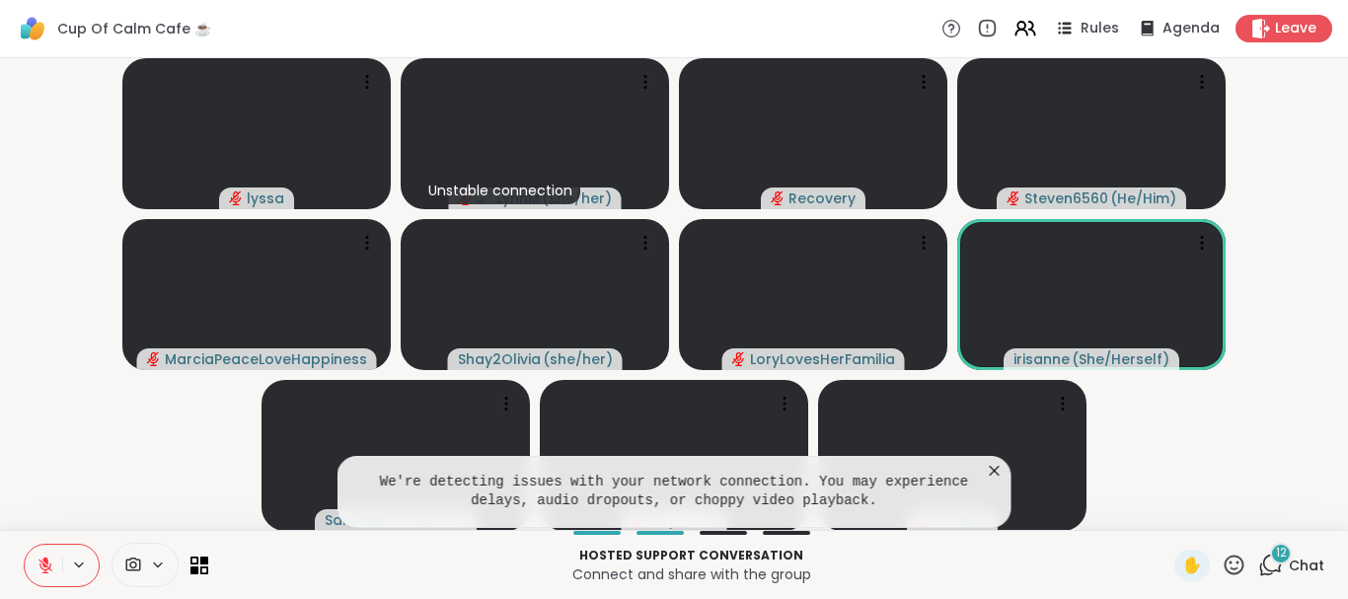
click at [994, 468] on icon at bounding box center [995, 471] width 20 height 20
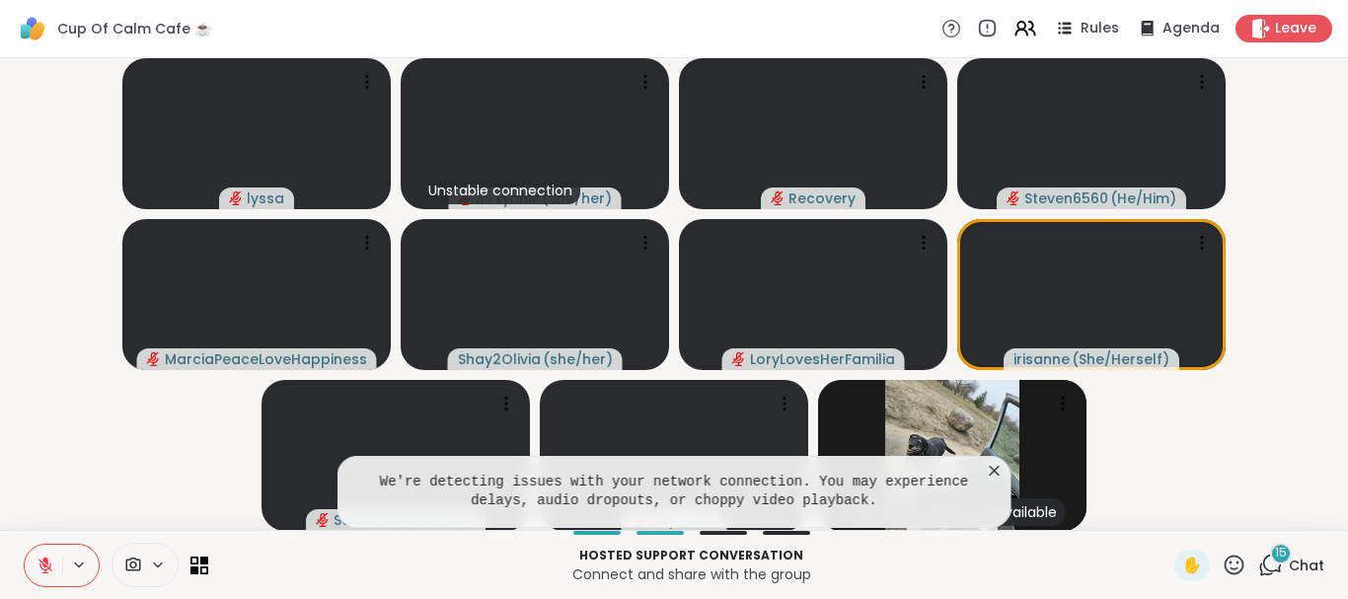
click at [992, 473] on icon at bounding box center [995, 471] width 10 height 10
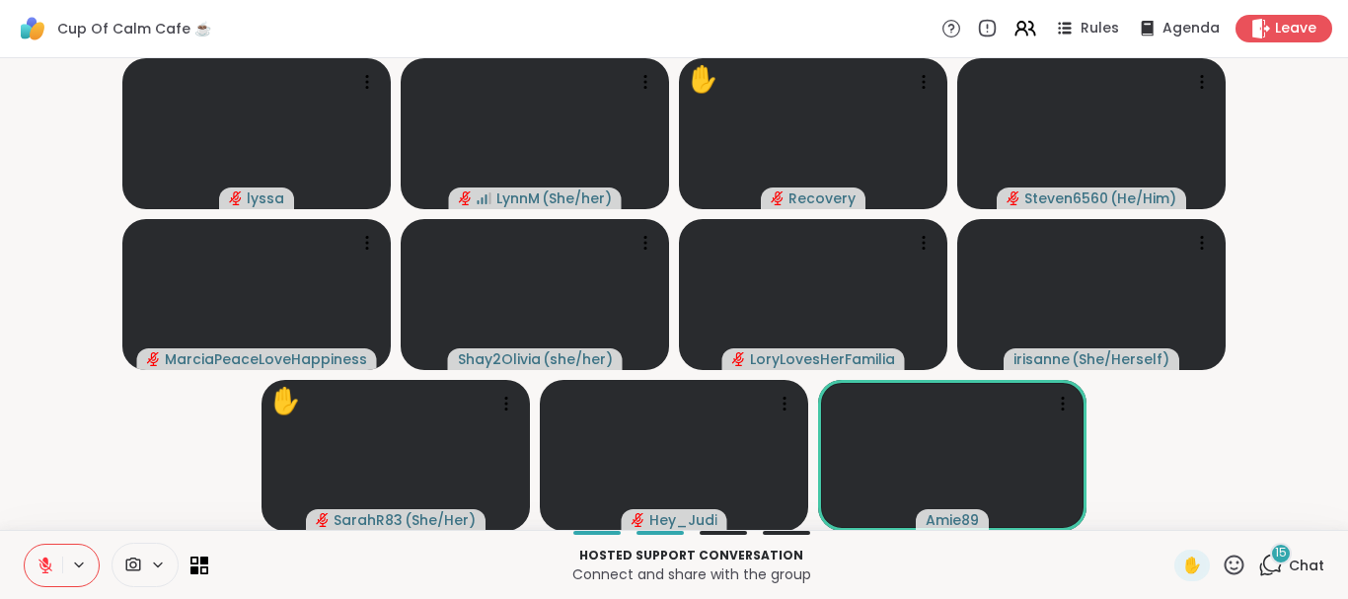
click at [1280, 563] on div "15" at bounding box center [1281, 554] width 22 height 22
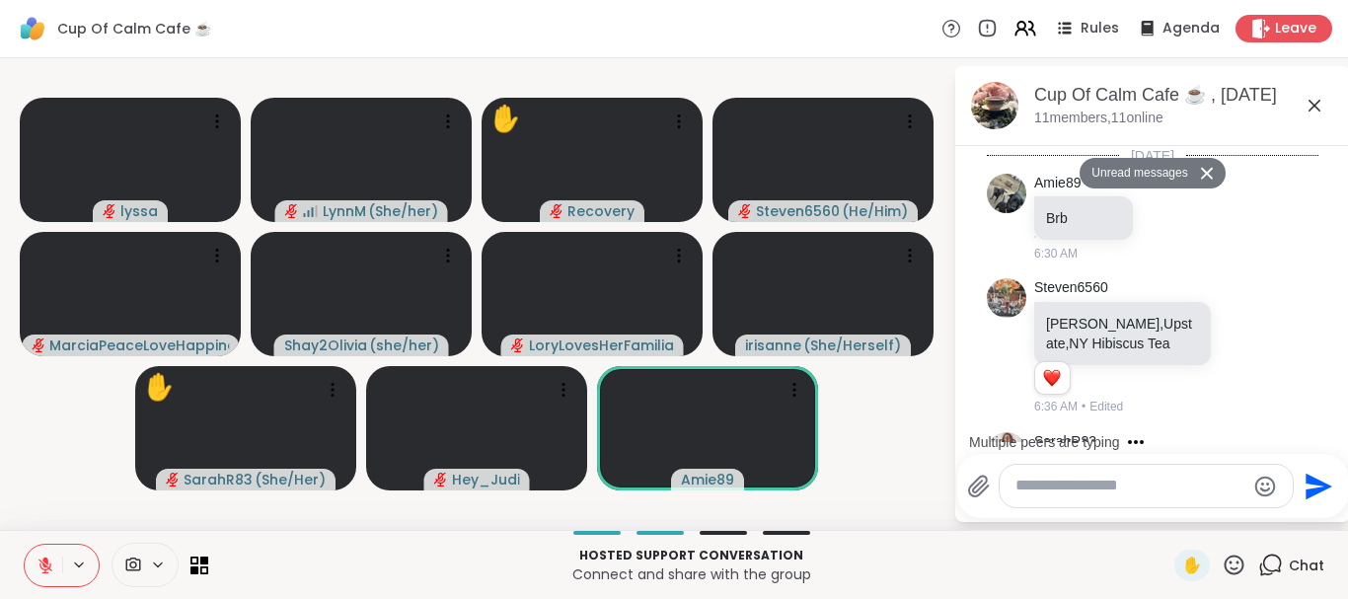
scroll to position [3911, 0]
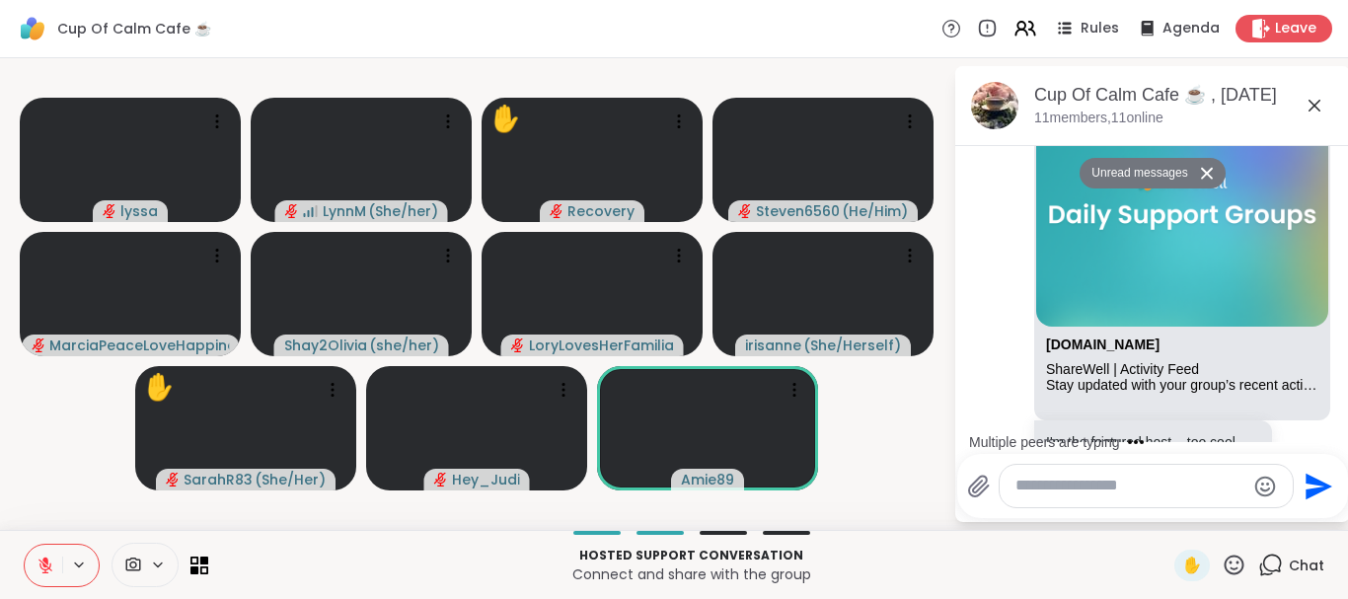
click at [1087, 491] on textarea "Type your message" at bounding box center [1131, 486] width 230 height 21
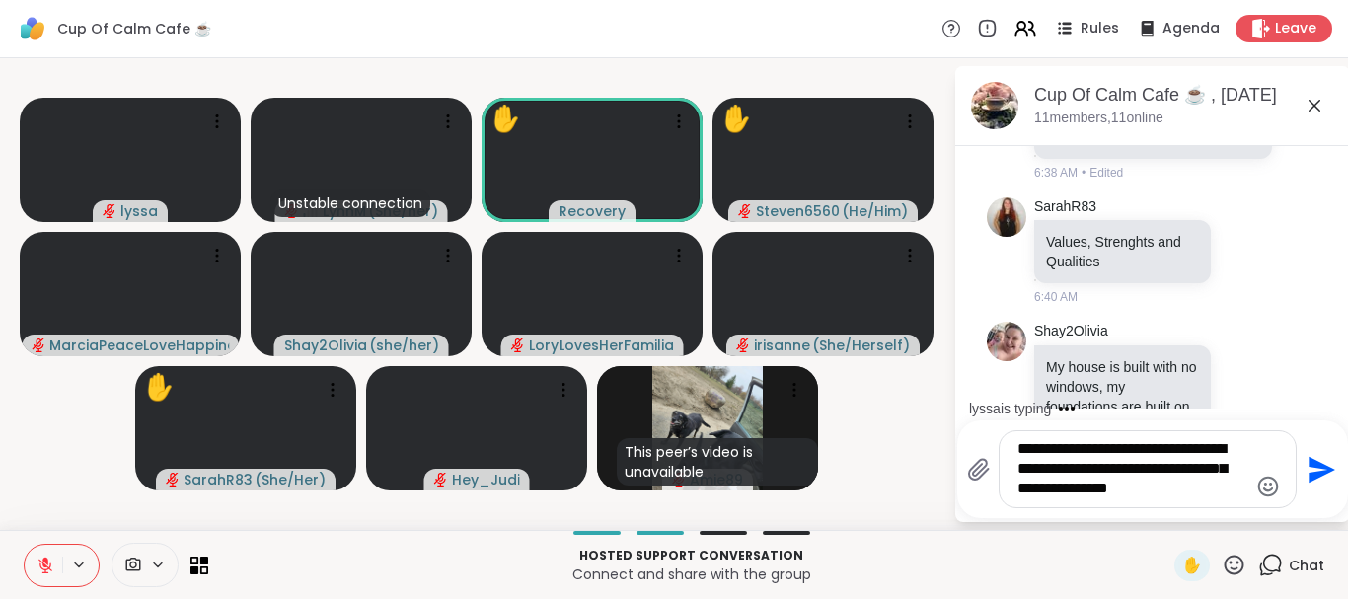
scroll to position [4170, 0]
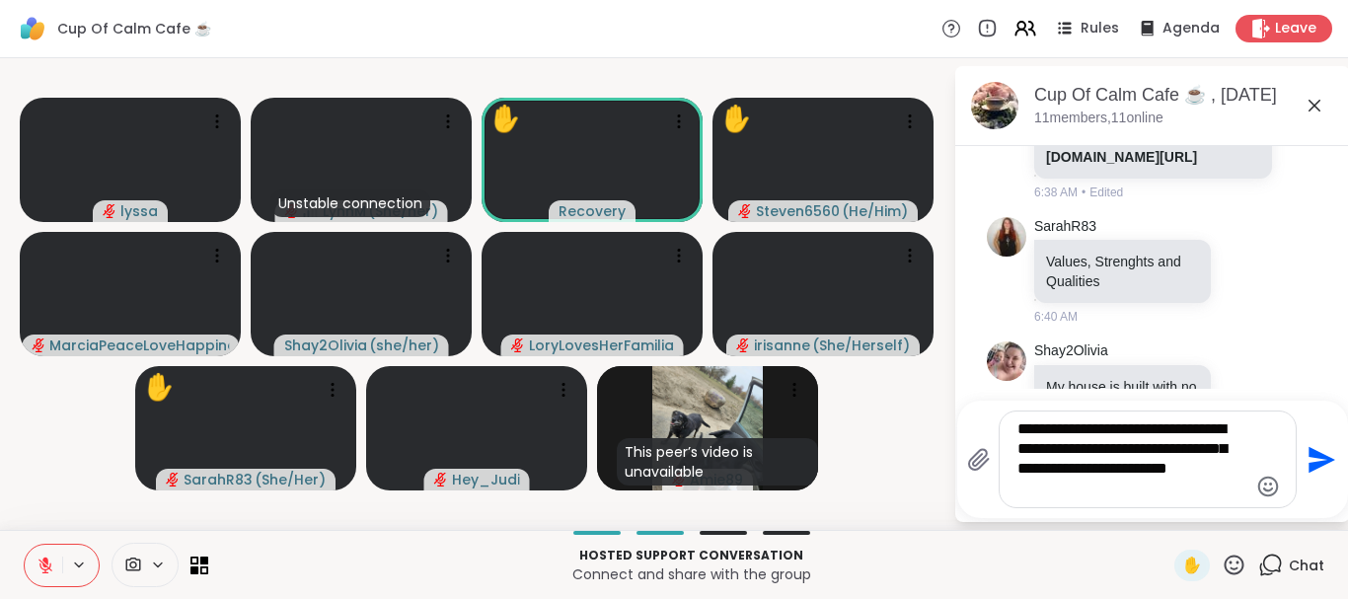
type textarea "**********"
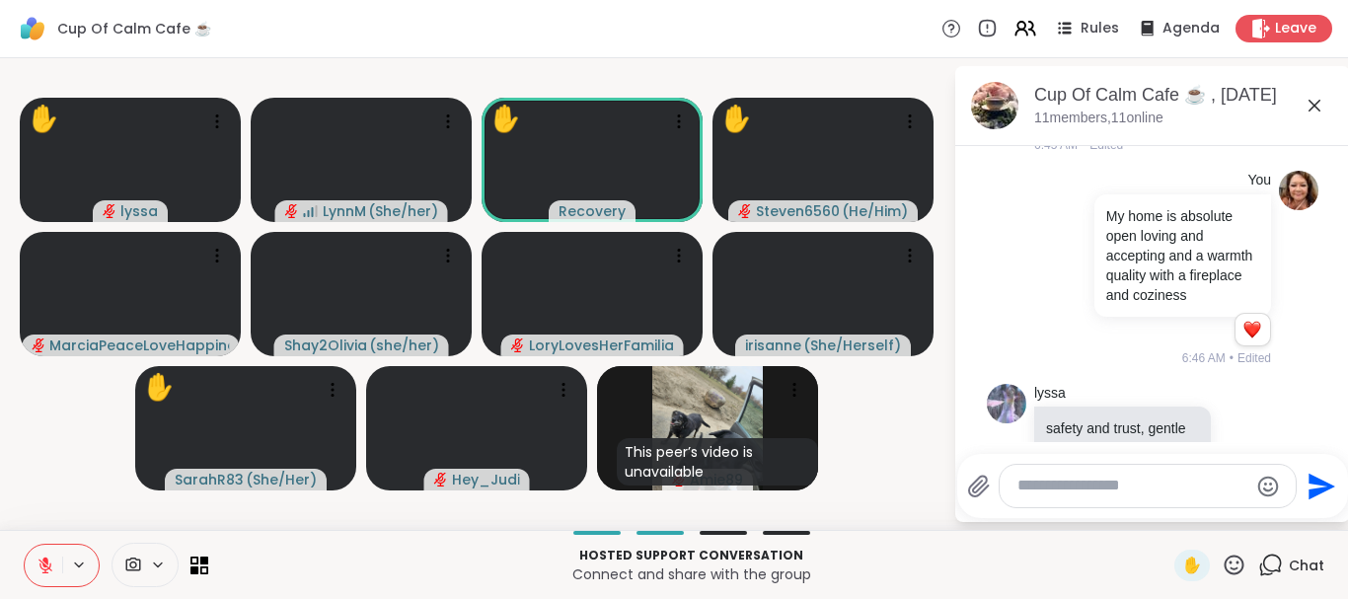
scroll to position [4640, 0]
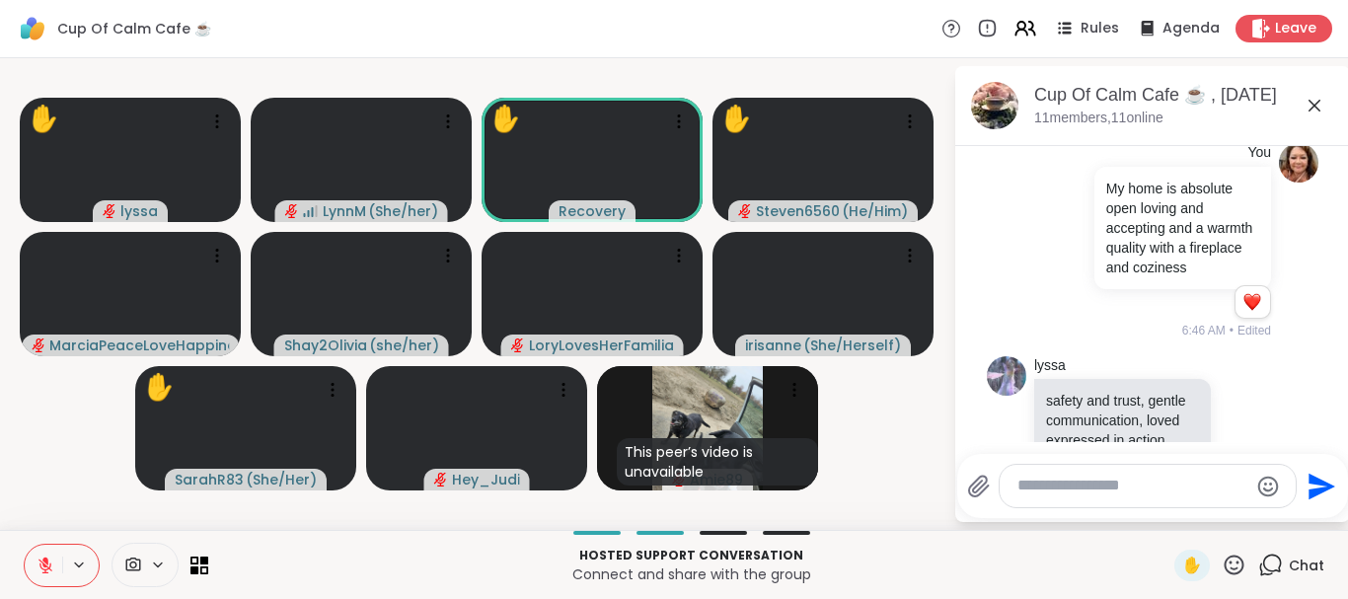
click at [1243, 494] on icon at bounding box center [1246, 495] width 6 height 2
click at [1092, 452] on div "Select Reaction: Heart" at bounding box center [1089, 461] width 18 height 18
click at [1243, 483] on icon at bounding box center [1246, 493] width 18 height 20
click at [1087, 452] on div "Select Reaction: Heart" at bounding box center [1089, 461] width 18 height 18
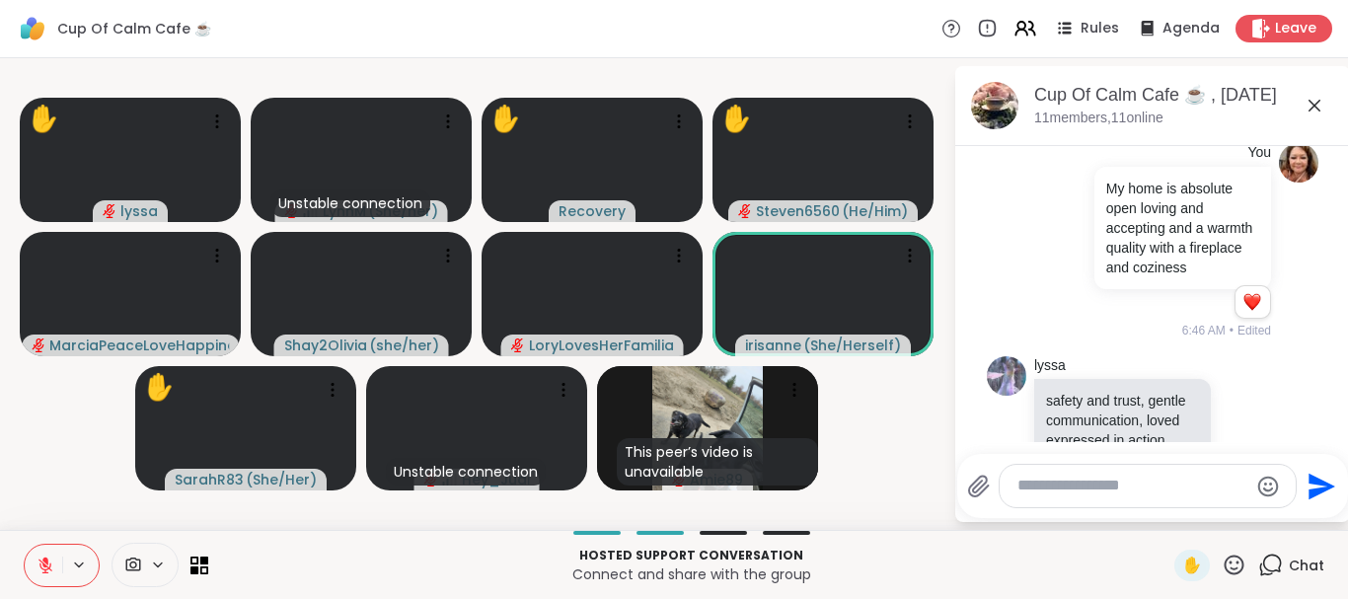
click at [1282, 417] on div "lyssa safety and trust, gentle communication, loved expressed in action, forgiv…" at bounding box center [1153, 493] width 332 height 291
click at [1308, 115] on icon at bounding box center [1315, 106] width 24 height 24
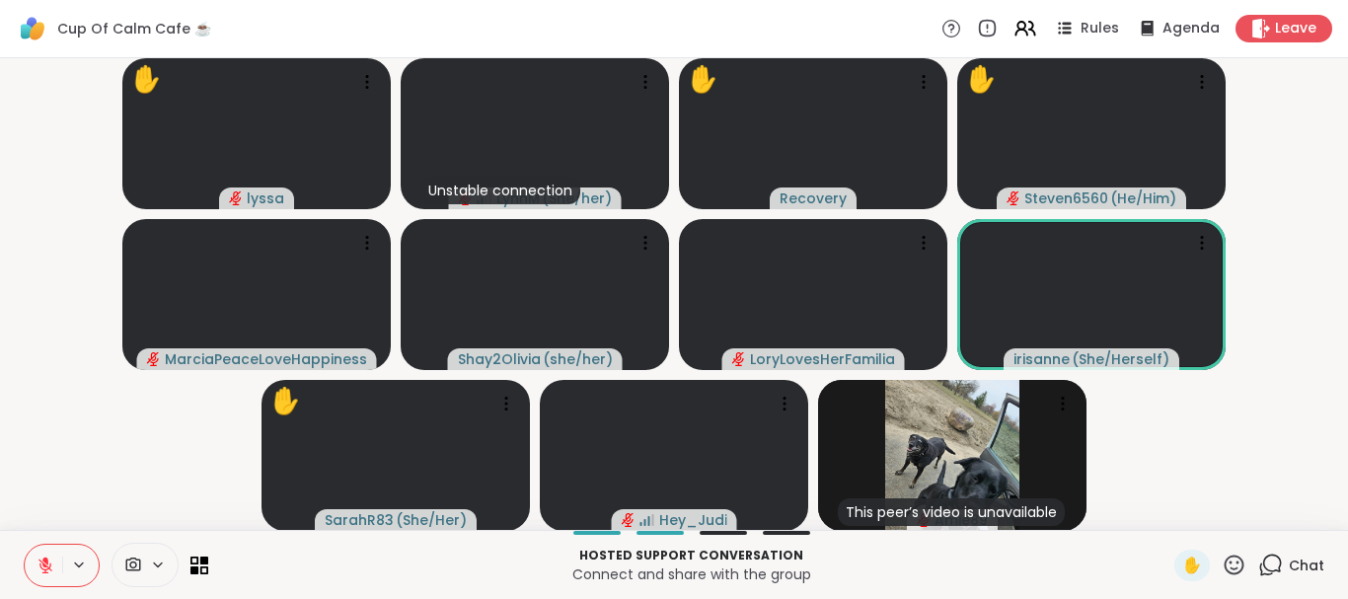
click at [1301, 565] on span "Chat" at bounding box center [1307, 566] width 36 height 20
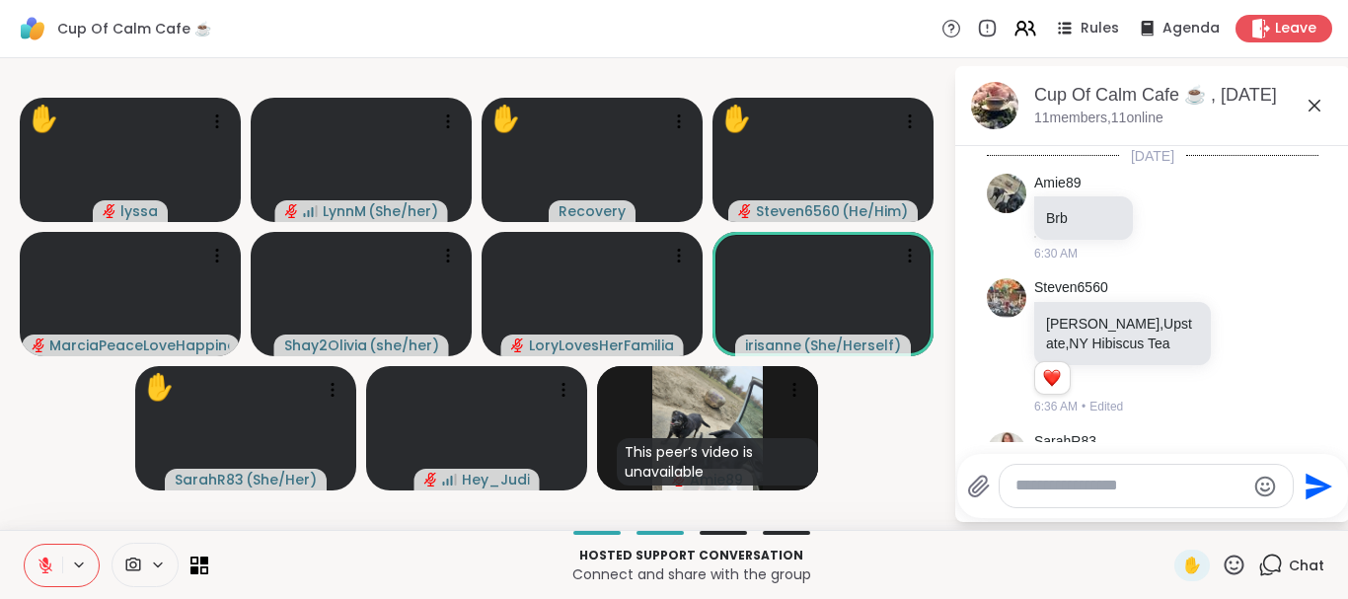
scroll to position [4620, 0]
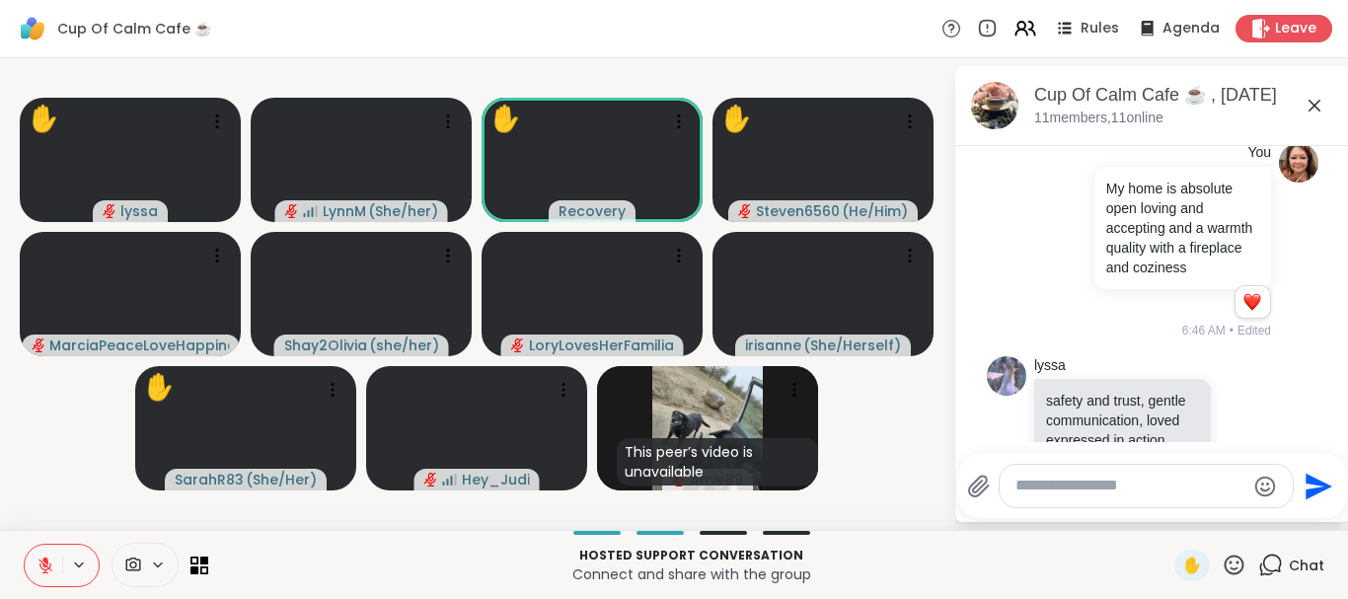
click at [1246, 483] on icon at bounding box center [1246, 493] width 18 height 20
click at [1086, 452] on div "Select Reaction: Heart" at bounding box center [1089, 461] width 18 height 18
click at [1142, 144] on div "Cup Of Calm Cafe ☕️ , [DATE] members, 11 online" at bounding box center [1152, 106] width 395 height 80
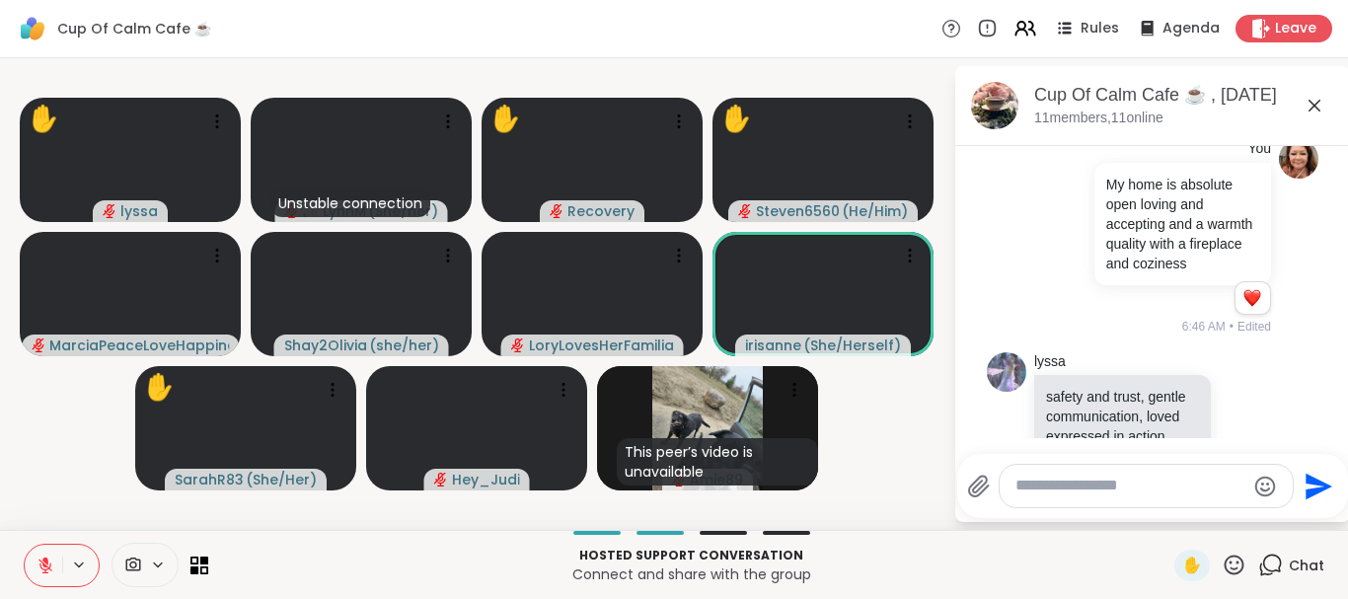
scroll to position [0, 0]
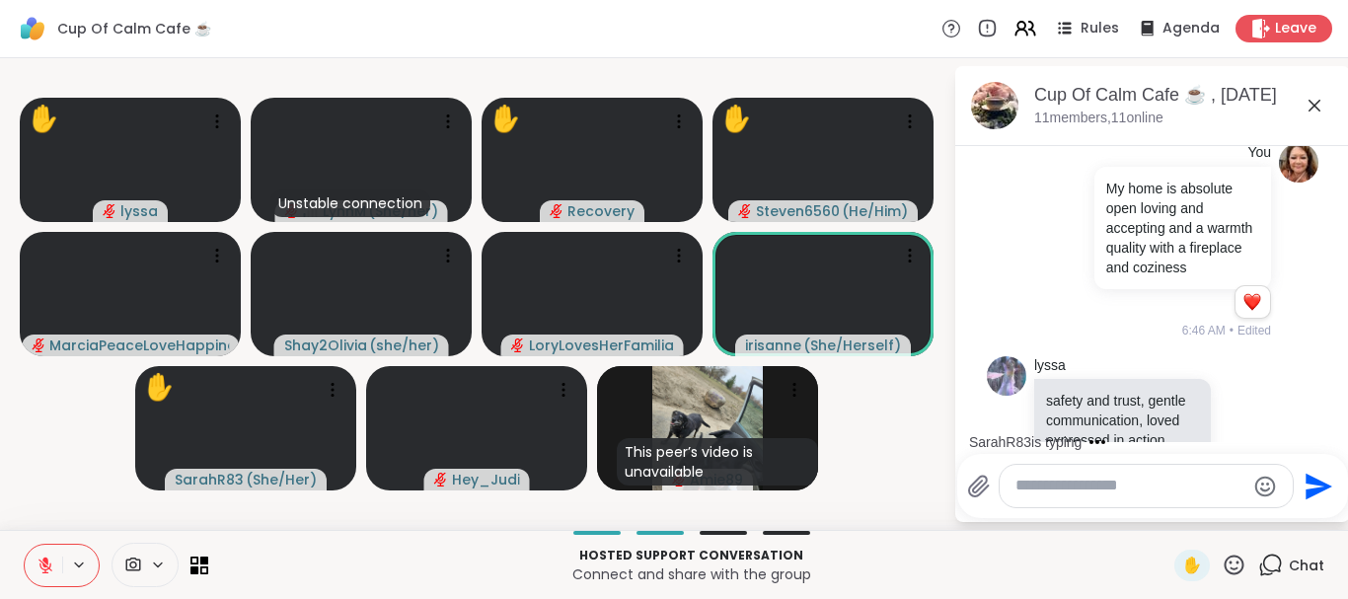
click at [1316, 110] on icon at bounding box center [1315, 106] width 24 height 24
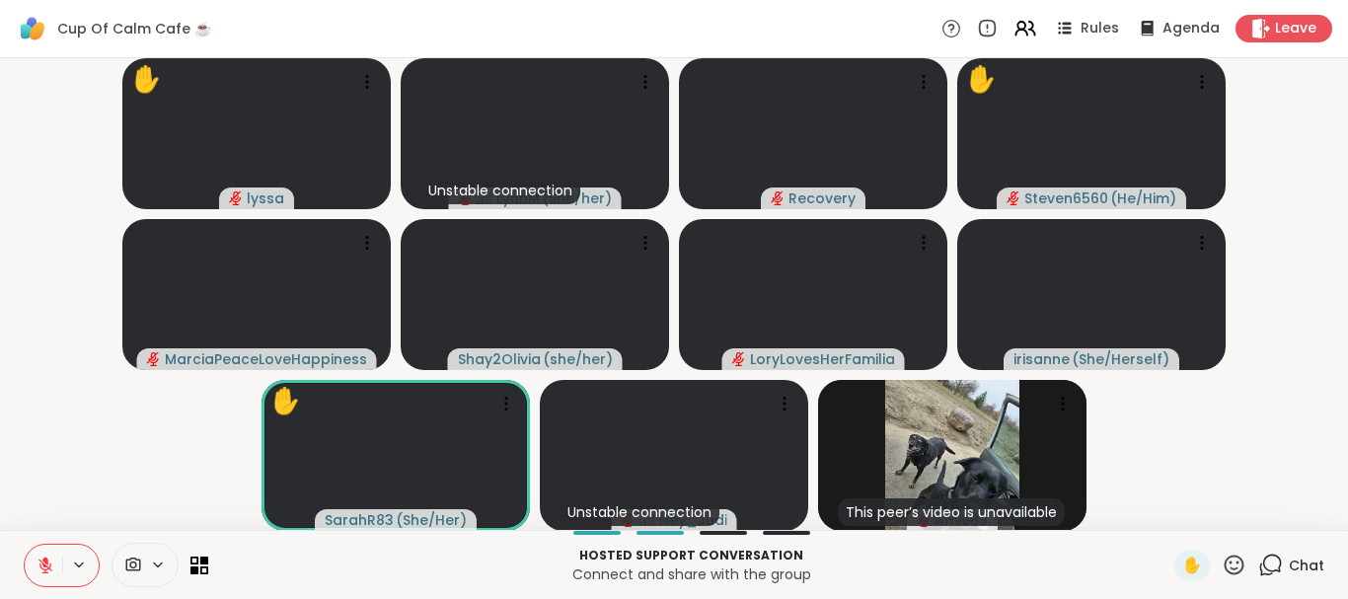
click at [1273, 566] on icon at bounding box center [1270, 565] width 25 height 25
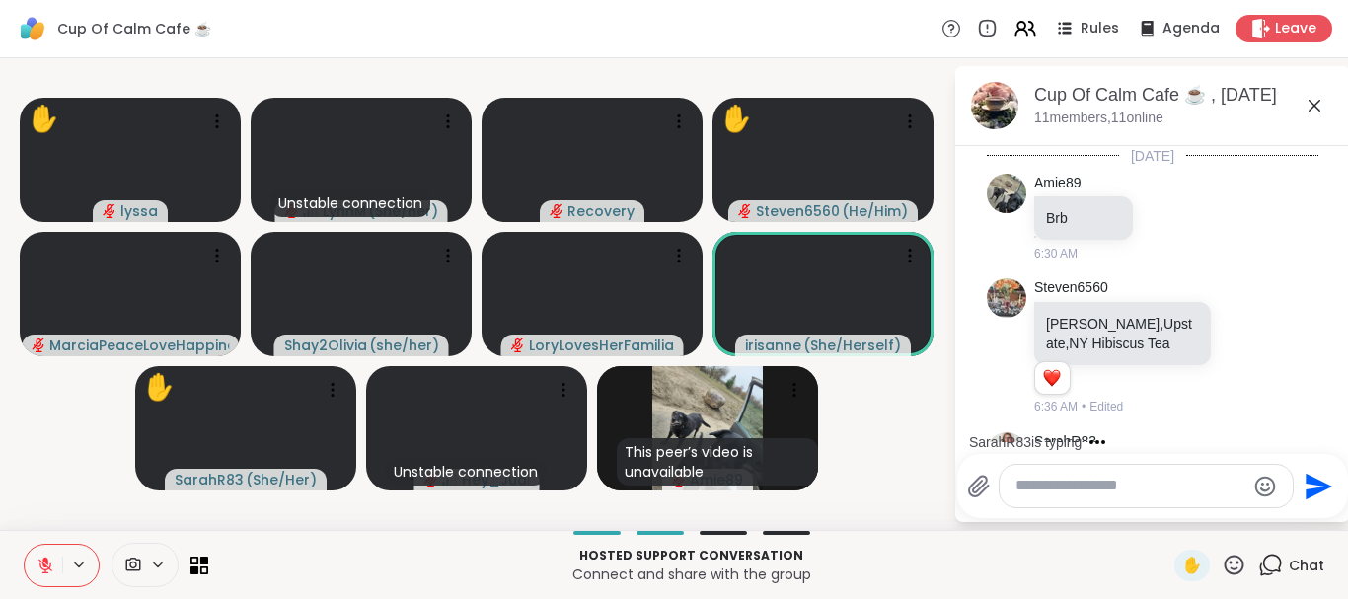
click at [1097, 484] on textarea "Type your message" at bounding box center [1131, 486] width 230 height 21
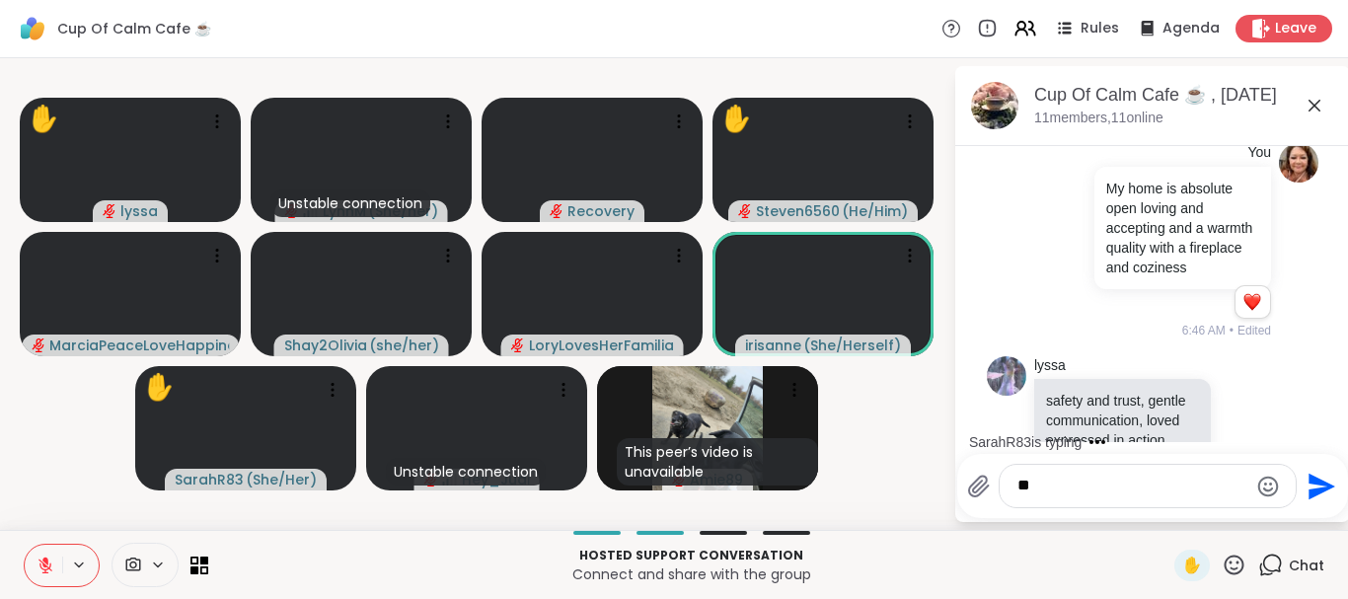
type textarea "***"
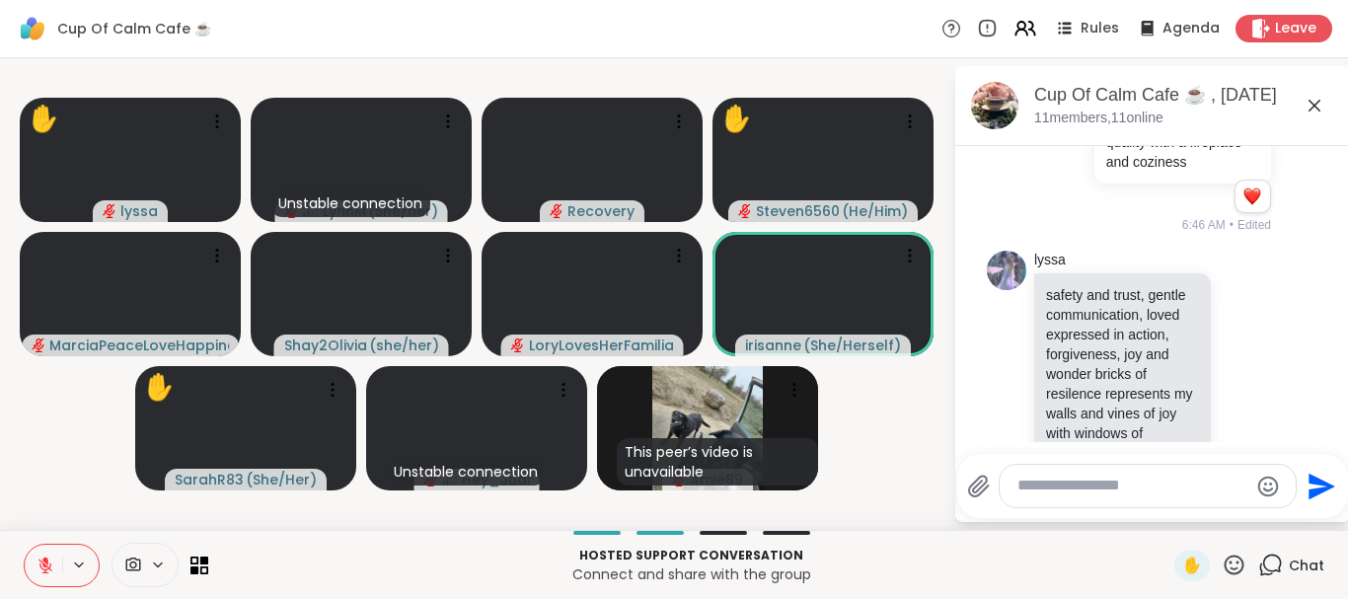
scroll to position [4909, 0]
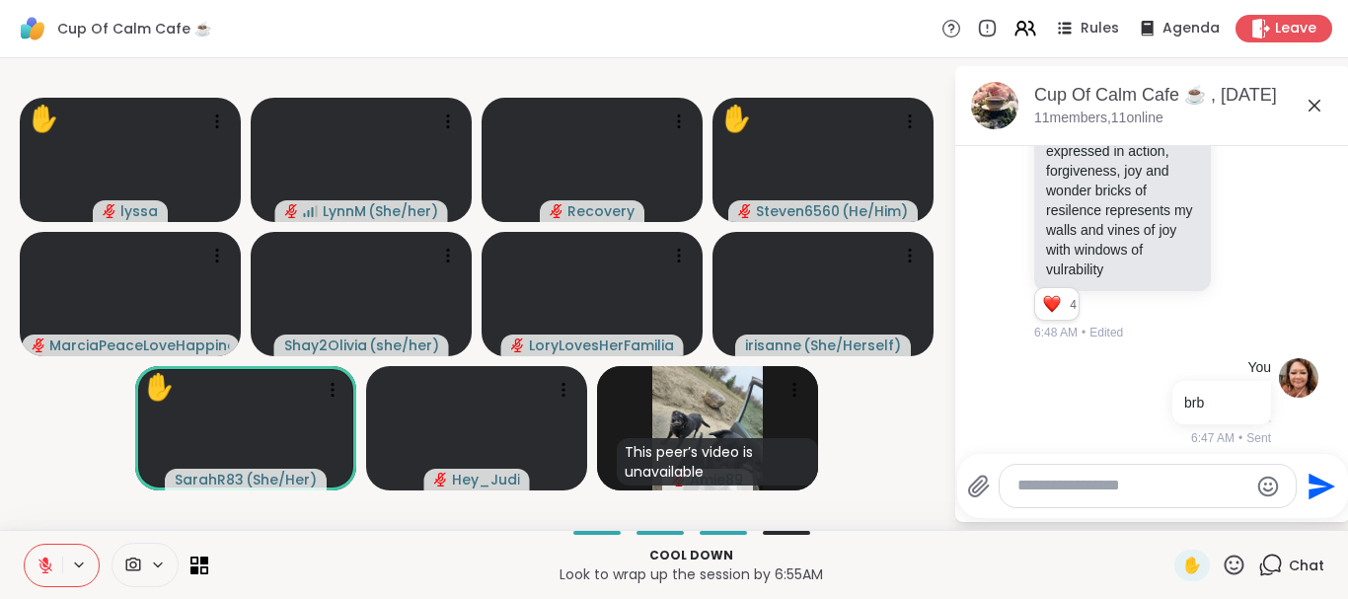
click at [1313, 107] on icon at bounding box center [1315, 106] width 12 height 12
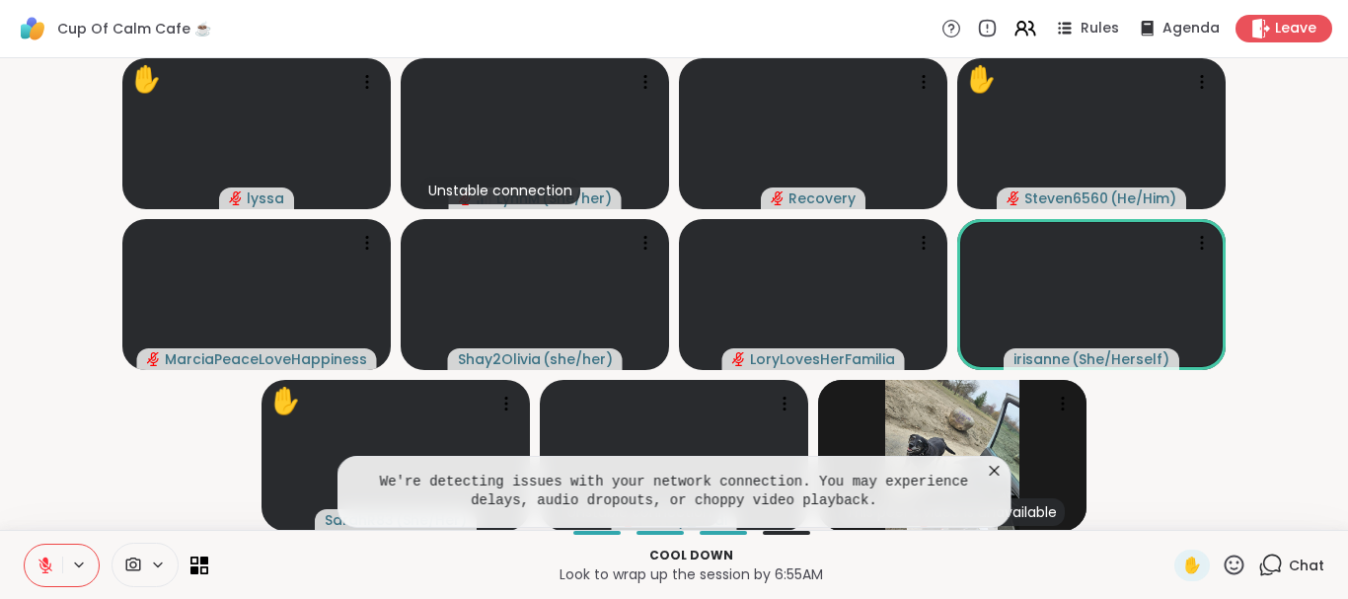
click at [997, 468] on icon at bounding box center [995, 471] width 10 height 10
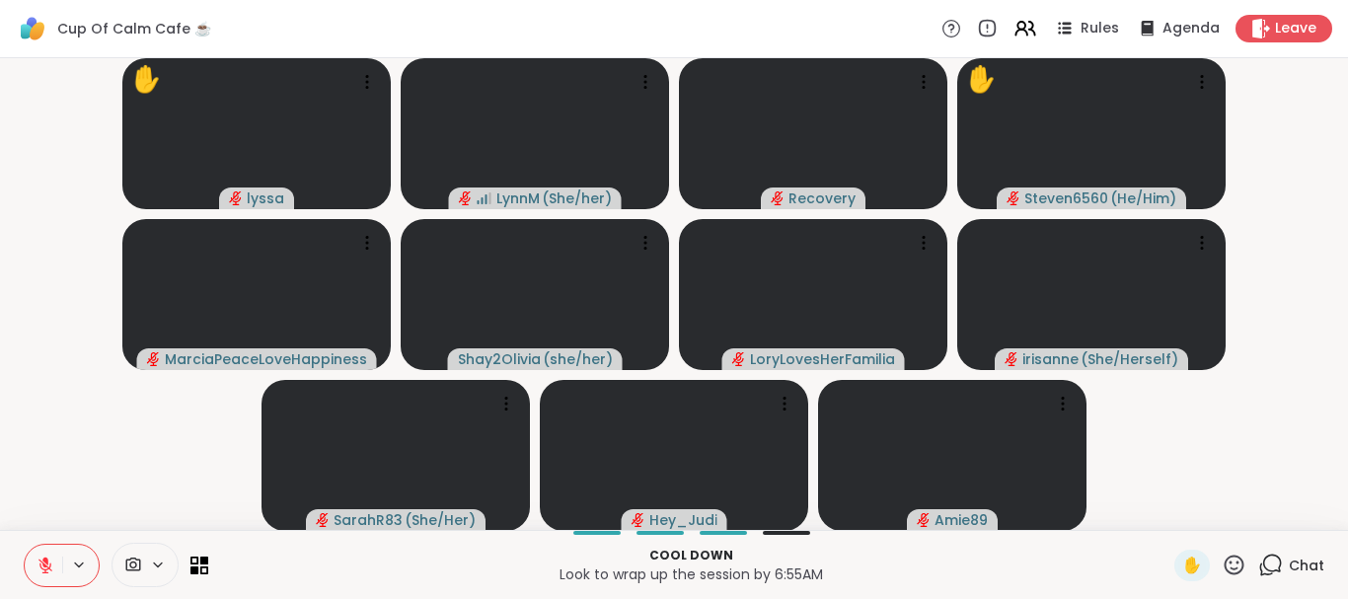
click at [154, 568] on icon at bounding box center [158, 565] width 16 height 17
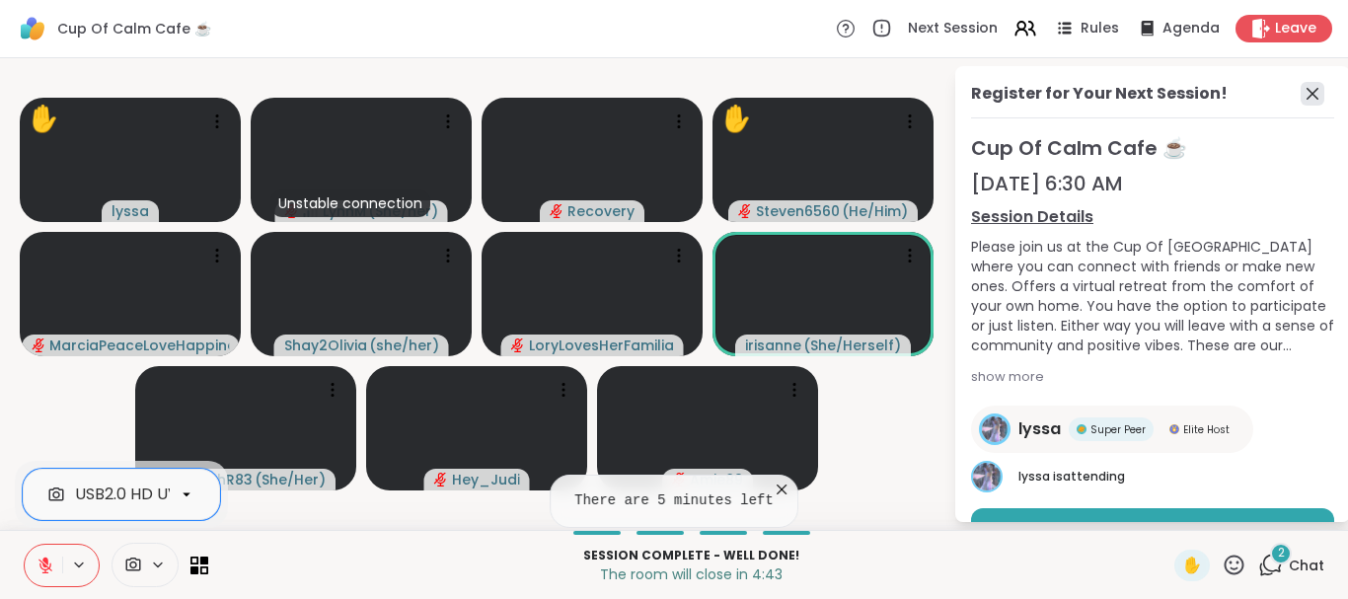
click at [1310, 95] on icon at bounding box center [1313, 94] width 24 height 24
